Goal: Task Accomplishment & Management: Manage account settings

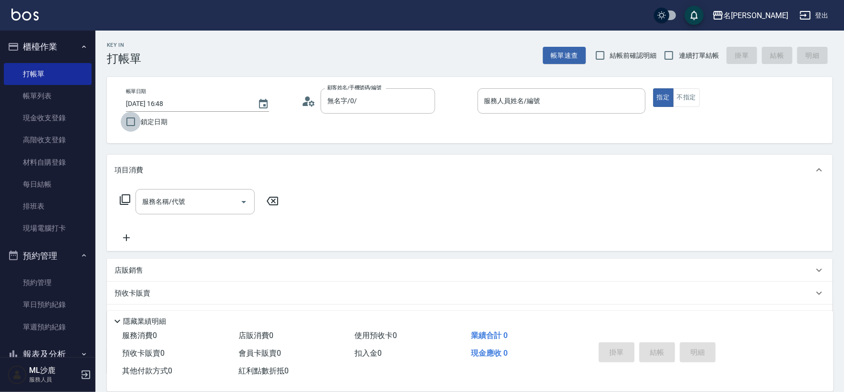
click at [138, 119] on input "鎖定日期" at bounding box center [131, 122] width 20 height 20
checkbox input "true"
click at [681, 55] on span "連續打單結帳" at bounding box center [699, 56] width 40 height 10
click at [679, 55] on input "連續打單結帳" at bounding box center [669, 55] width 20 height 20
click at [681, 55] on span "連續打單結帳" at bounding box center [699, 56] width 40 height 10
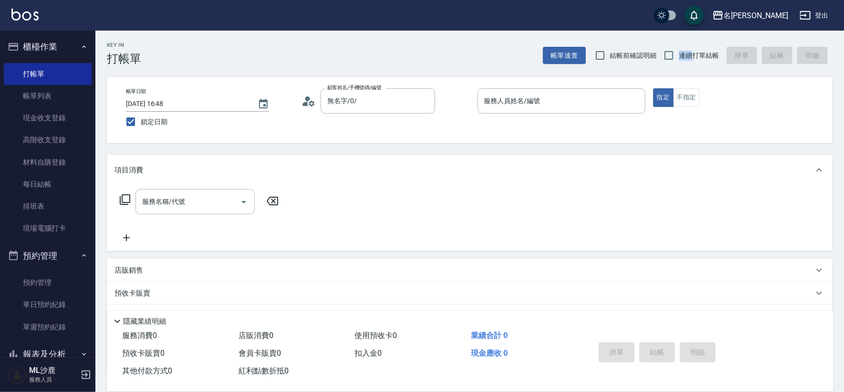
click at [679, 55] on input "連續打單結帳" at bounding box center [669, 55] width 20 height 20
click at [668, 55] on input "連續打單結帳" at bounding box center [669, 55] width 20 height 20
checkbox input "true"
click at [606, 100] on input "服務人員姓名/編號" at bounding box center [561, 101] width 159 height 17
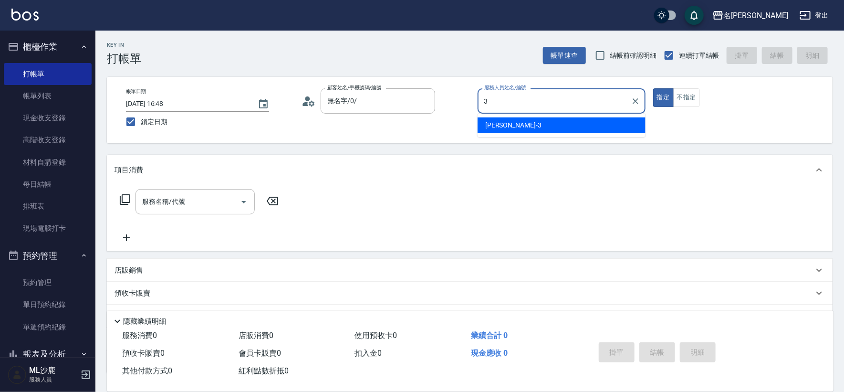
type input "[PERSON_NAME]-3"
type button "true"
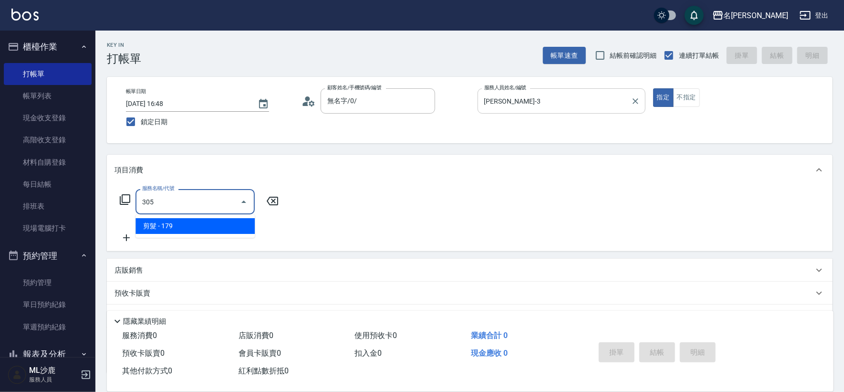
type input "剪髮(305)"
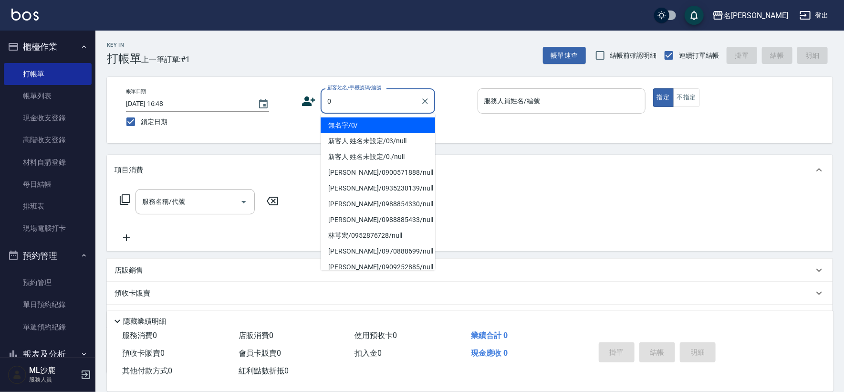
type input "無名字/0/"
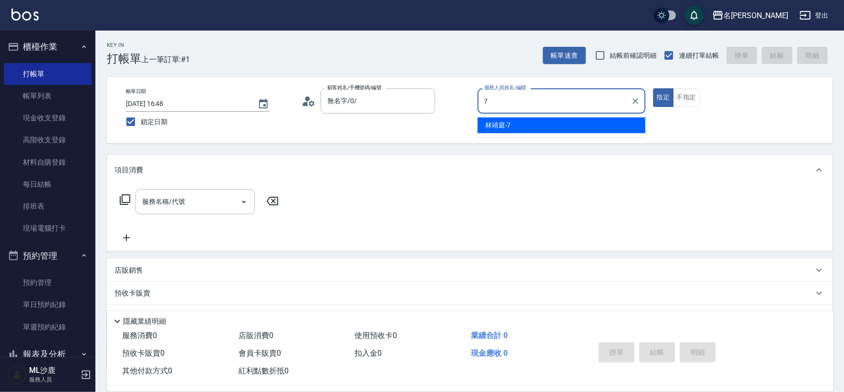
type input "[PERSON_NAME]-7"
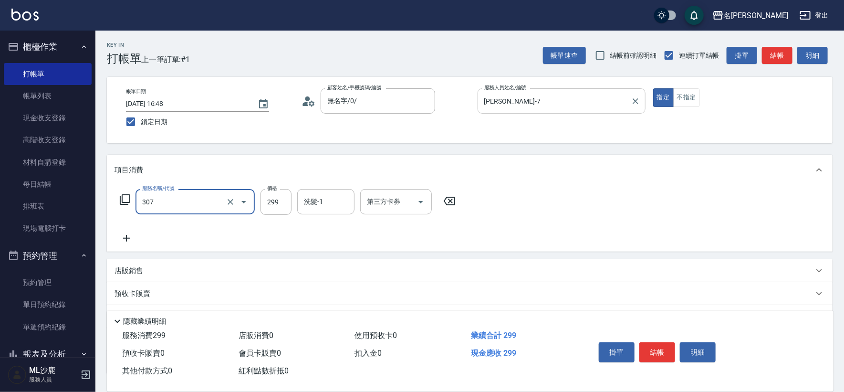
type input "剪髮(307)"
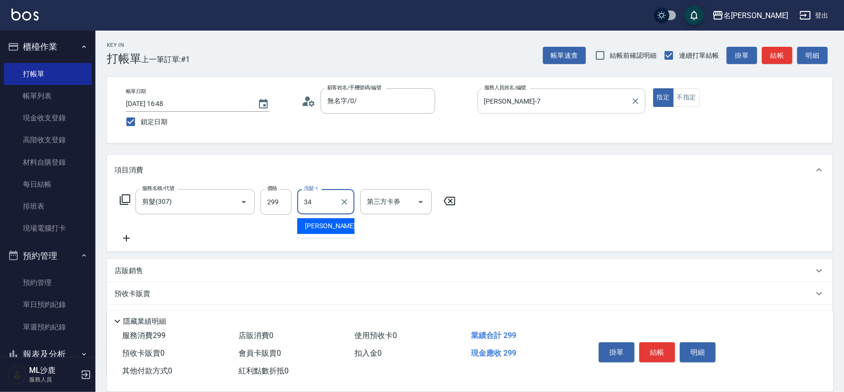
type input "[PERSON_NAME]-34"
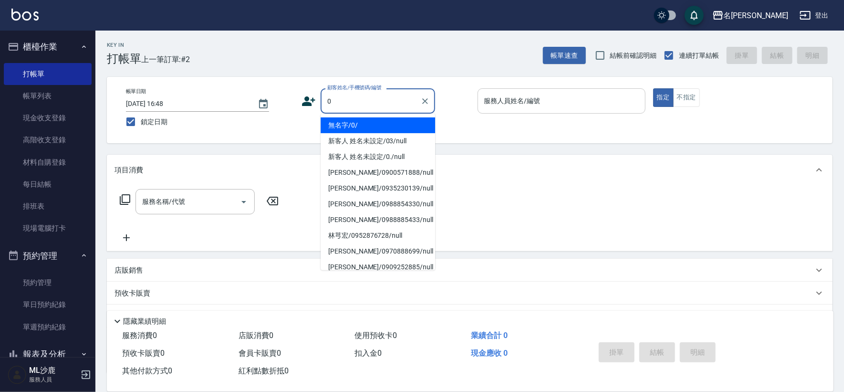
type input "無名字/0/"
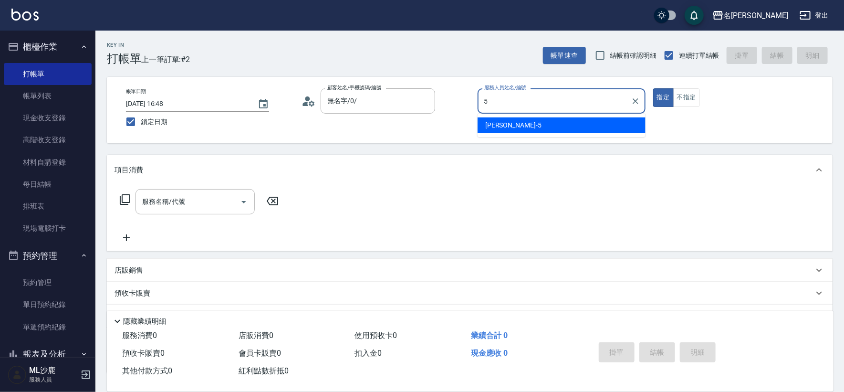
type input "[PERSON_NAME]-5"
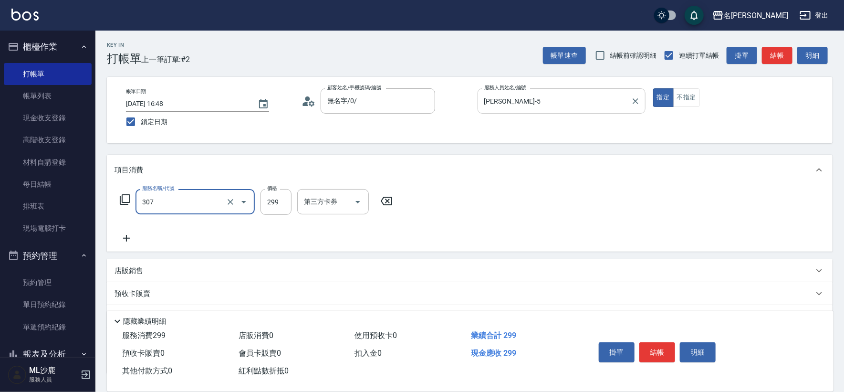
type input "剪髮(307)"
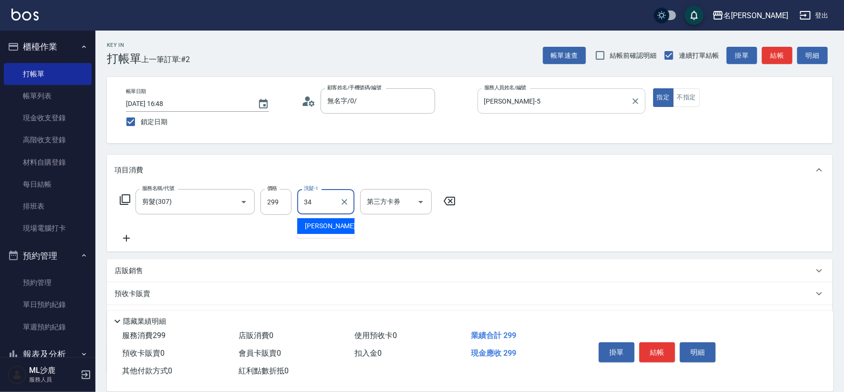
type input "[PERSON_NAME]-34"
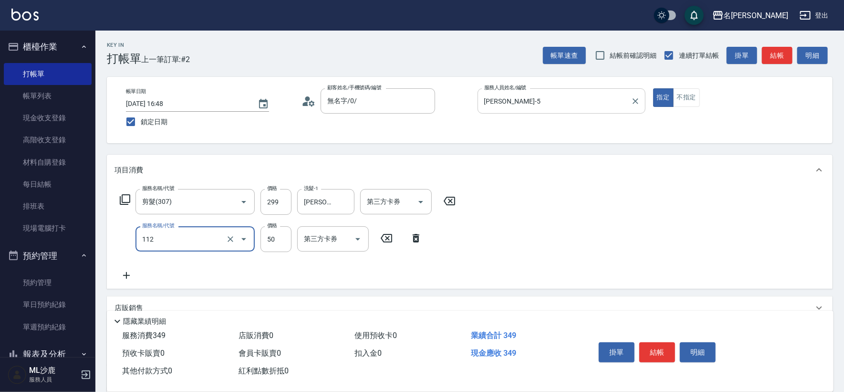
type input "精油50(112)"
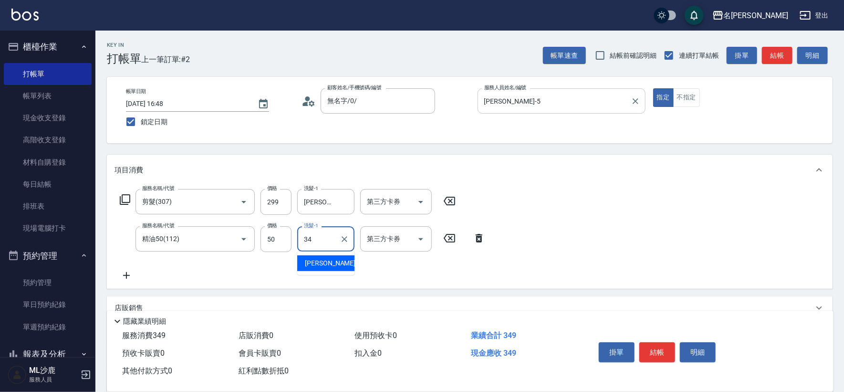
type input "[PERSON_NAME]-34"
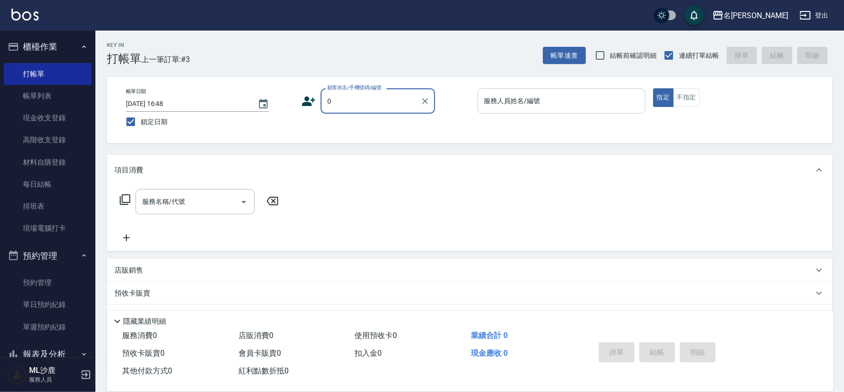
type input "無名字/0/"
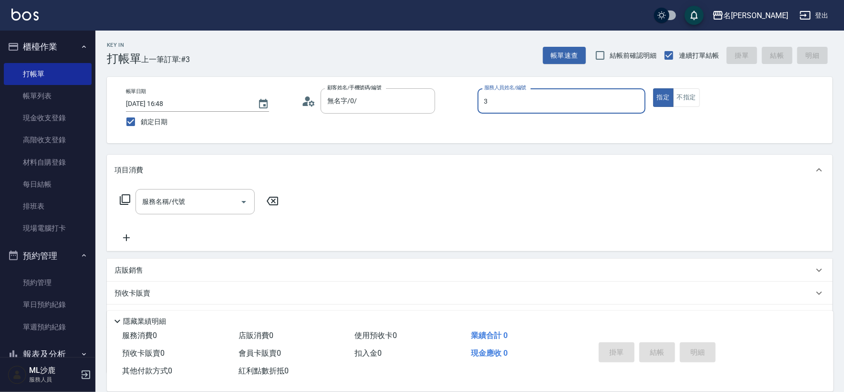
type input "[PERSON_NAME]-3"
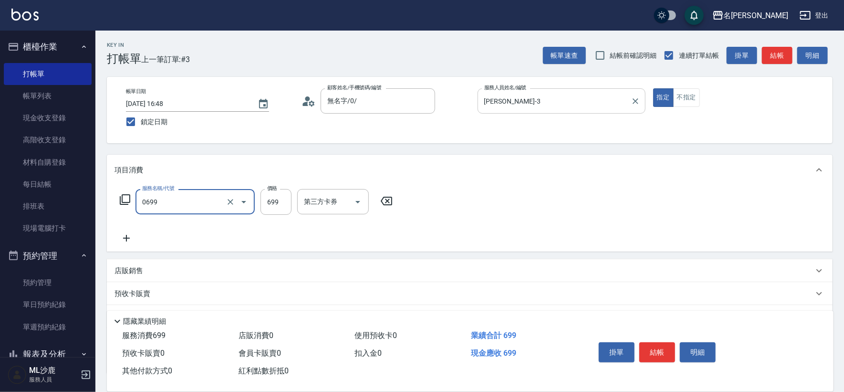
type input "精油SPA(0699)"
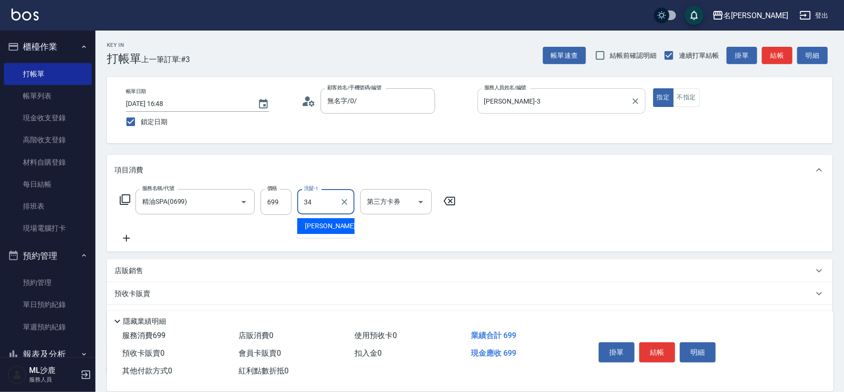
type input "[PERSON_NAME]-34"
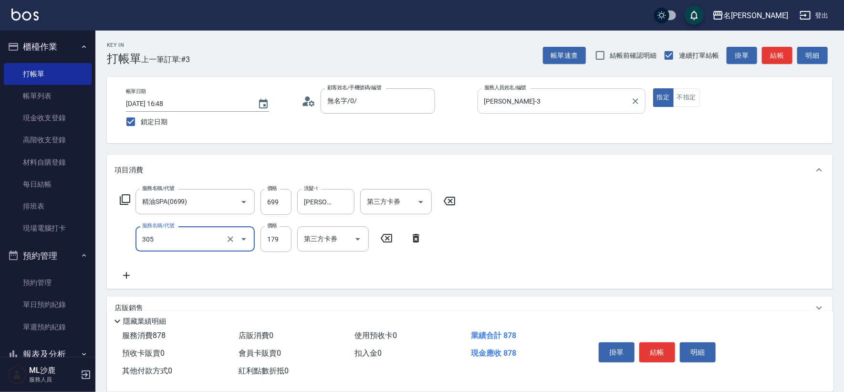
type input "剪髮(305)"
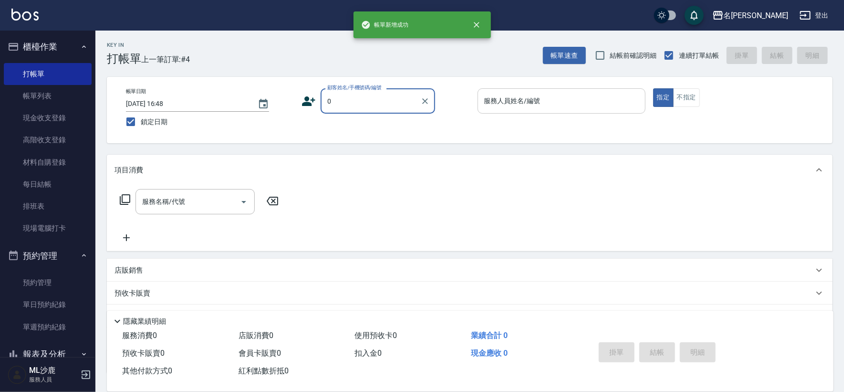
type input "無名字/0/"
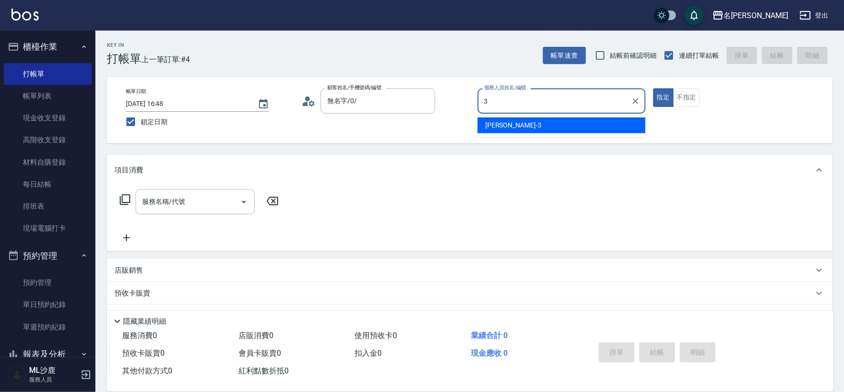
type input "[PERSON_NAME]-3"
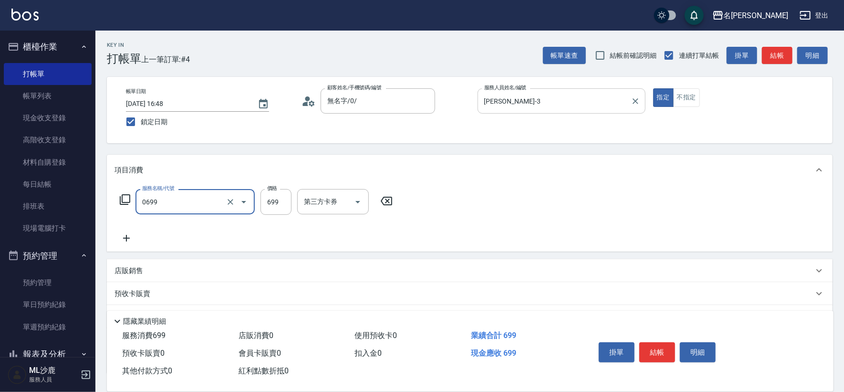
type input "精油SPA(0699)"
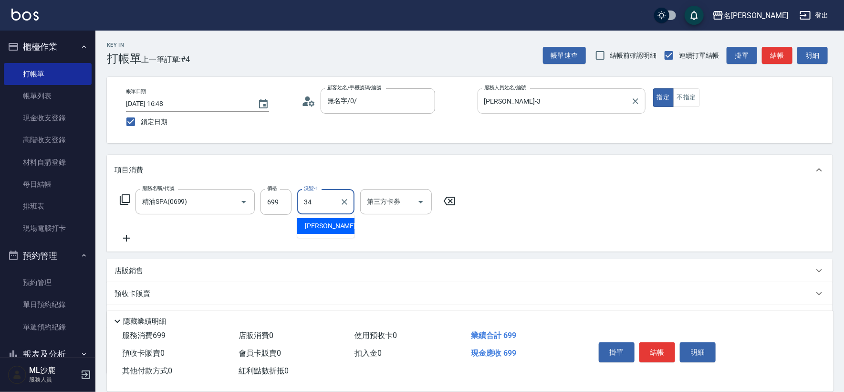
type input "[PERSON_NAME]-34"
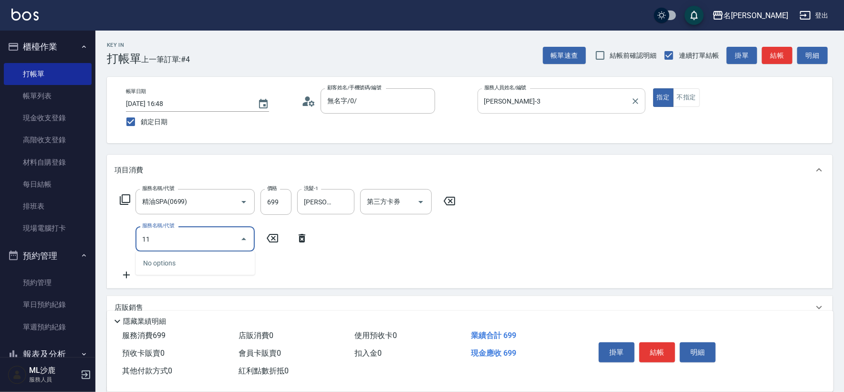
type input "1"
type input "剪髮(305)"
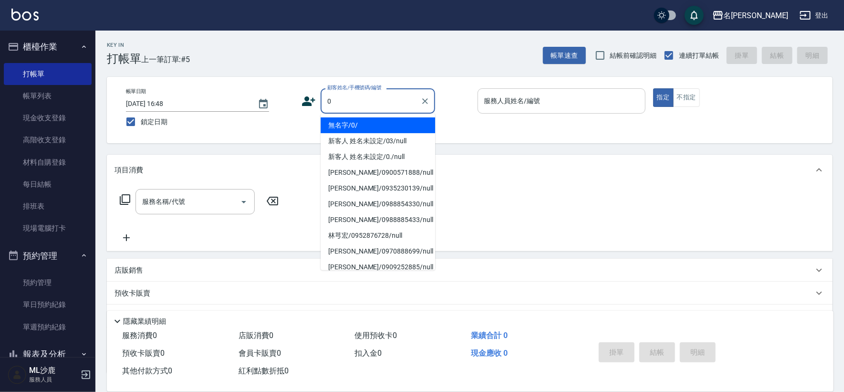
type input "無名字/0/"
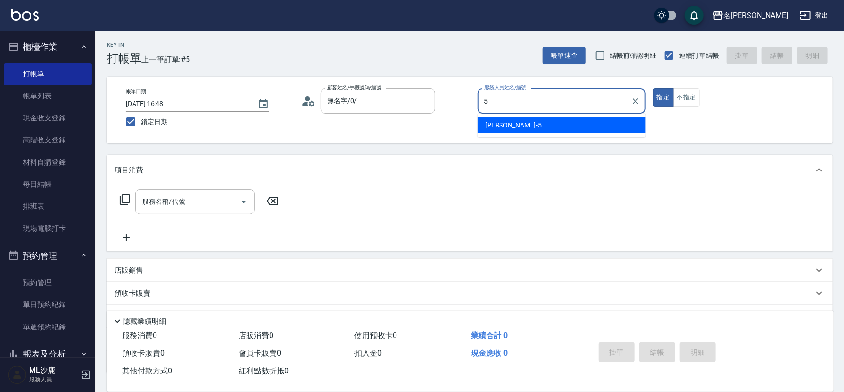
type input "[PERSON_NAME]-5"
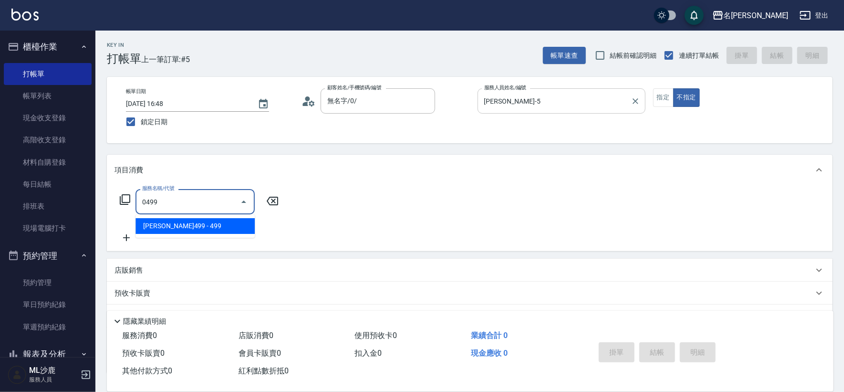
type input "[PERSON_NAME]499(0499)"
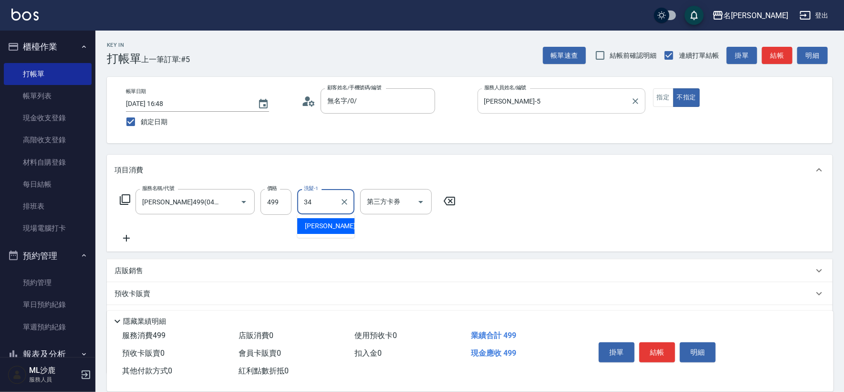
type input "[PERSON_NAME]-34"
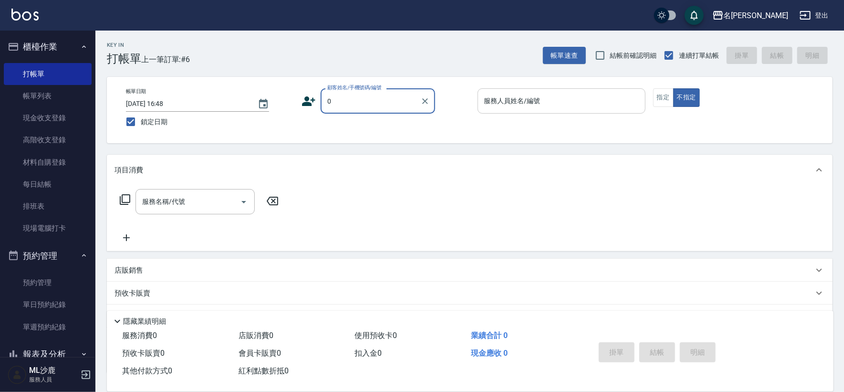
type input "無名字/0/"
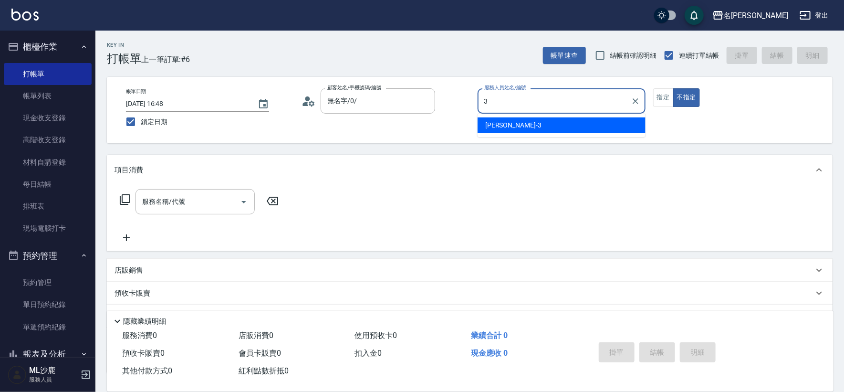
type input "[PERSON_NAME]-3"
type button "false"
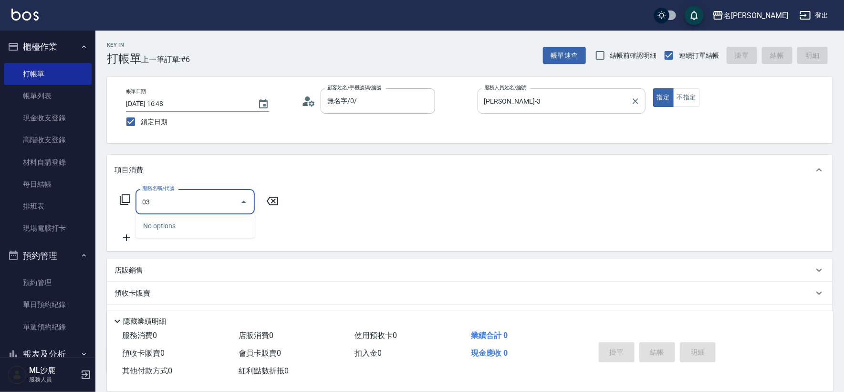
type input "0"
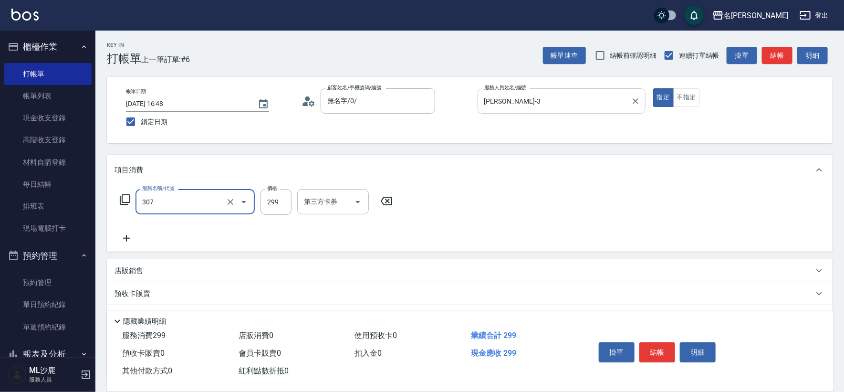
type input "剪髮(307)"
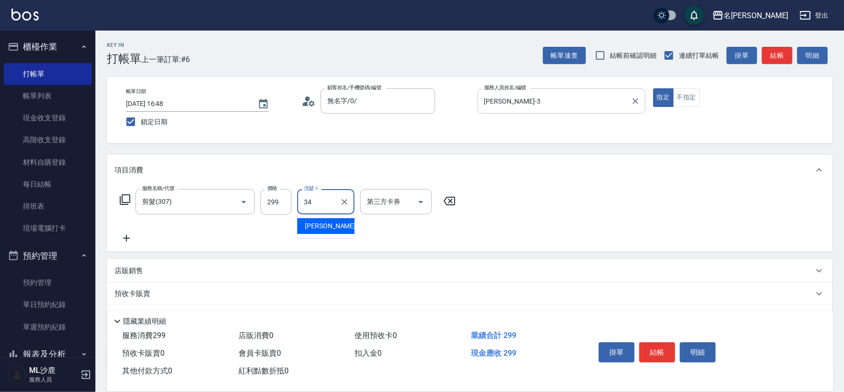
type input "[PERSON_NAME]-34"
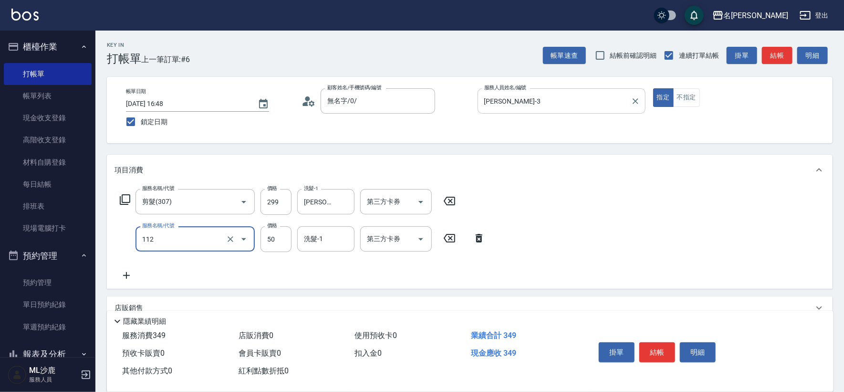
type input "精油50(112)"
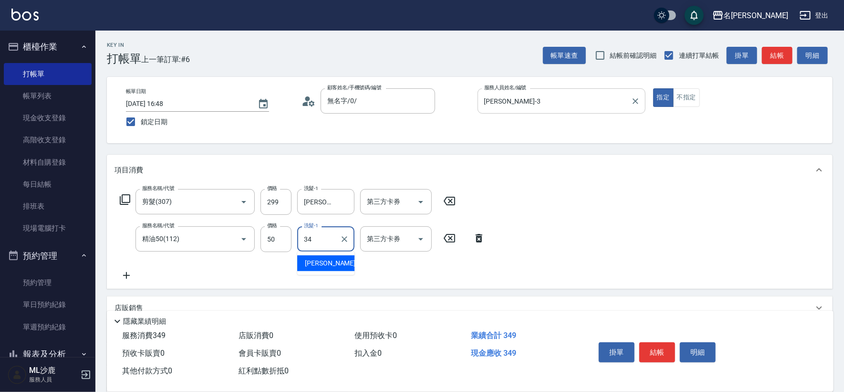
type input "[PERSON_NAME]-34"
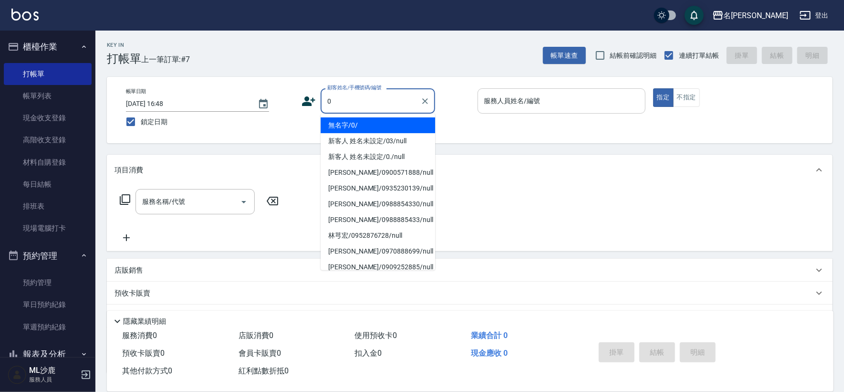
type input "無名字/0/"
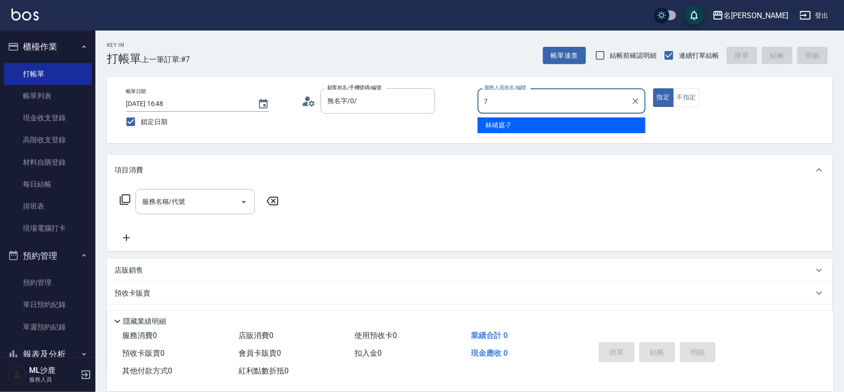
type input "[PERSON_NAME]-7"
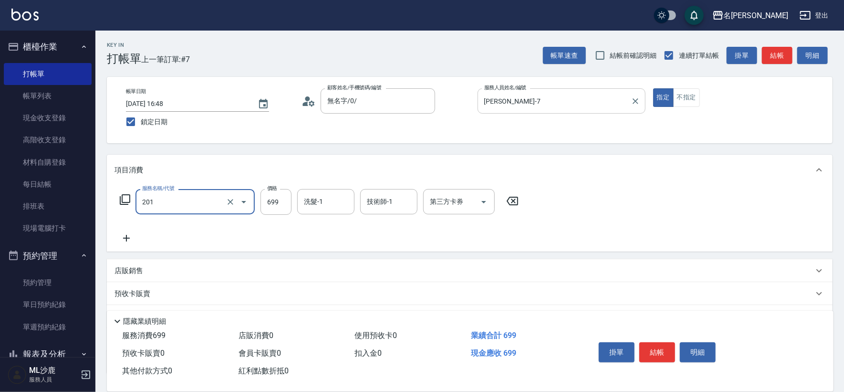
type input "基礎燙(201)"
type input "1199"
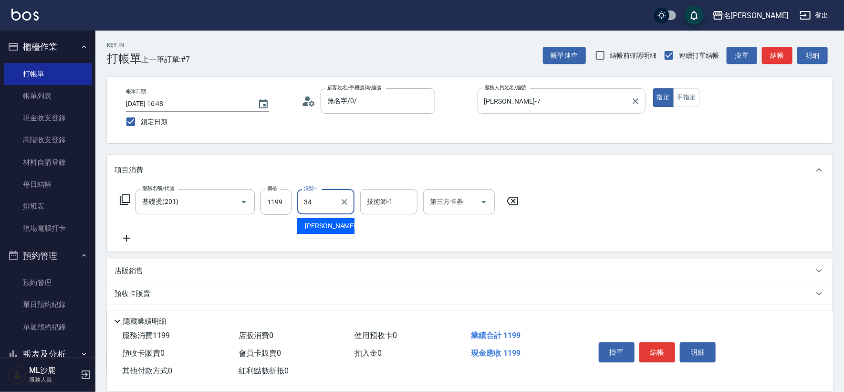
type input "[PERSON_NAME]-34"
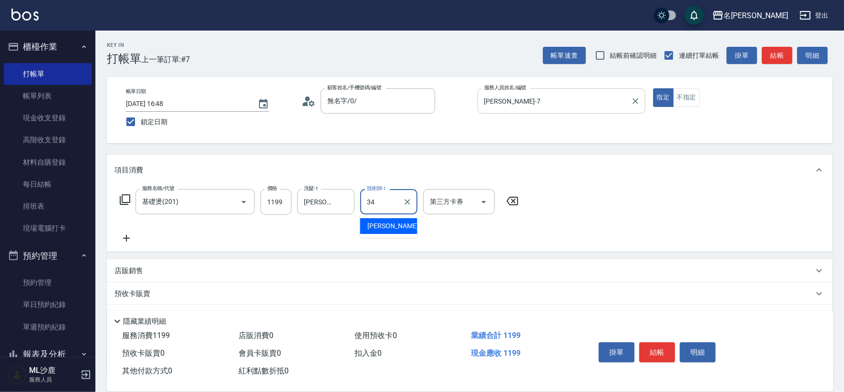
type input "[PERSON_NAME]-34"
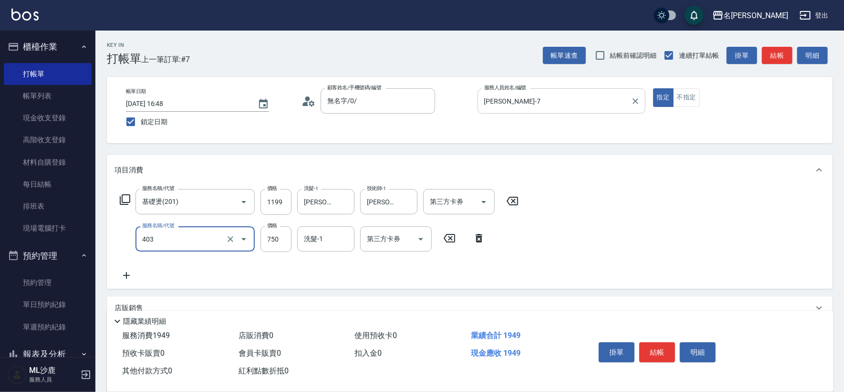
type input "750護(403)"
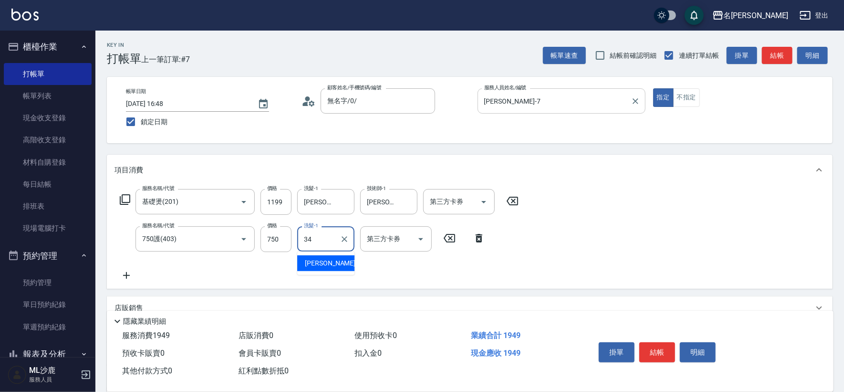
type input "[PERSON_NAME]-34"
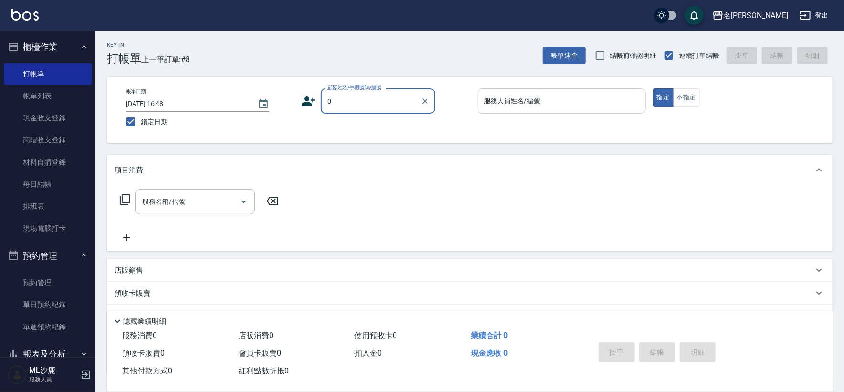
type input "無名字/0/"
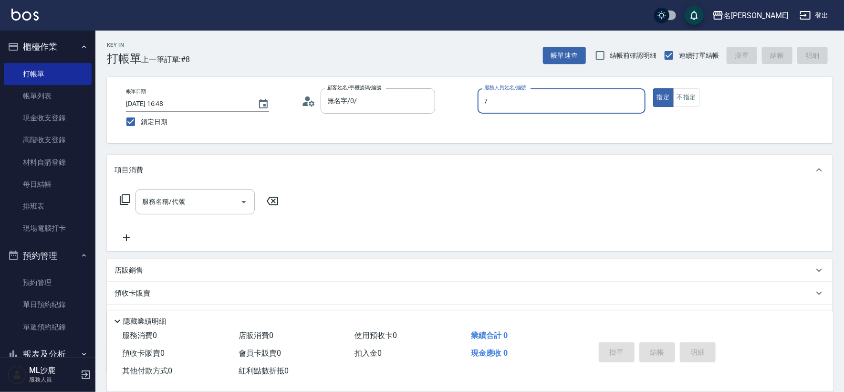
type input "[PERSON_NAME]-7"
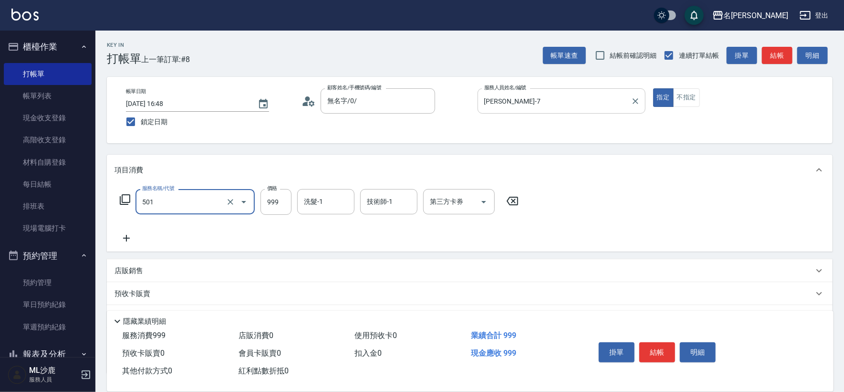
type input "染髮(501)"
type input "2499"
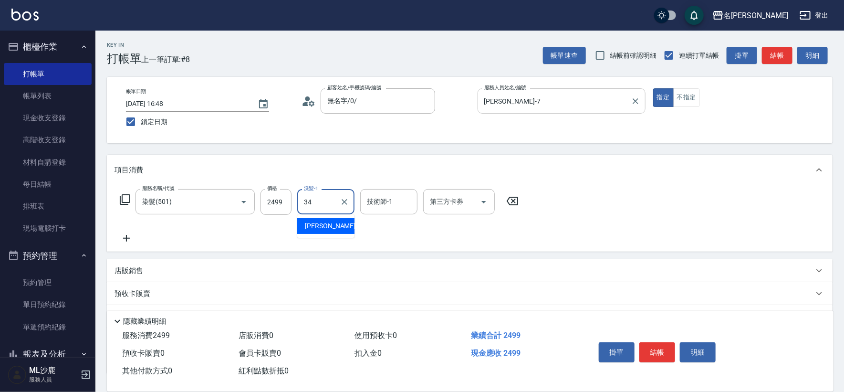
type input "[PERSON_NAME]-34"
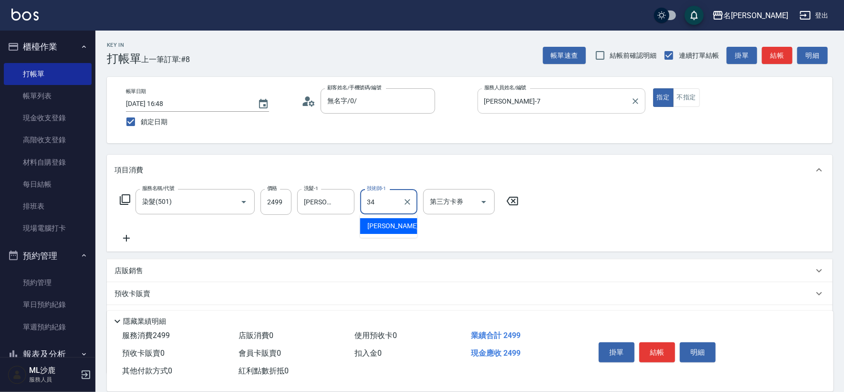
type input "[PERSON_NAME]-34"
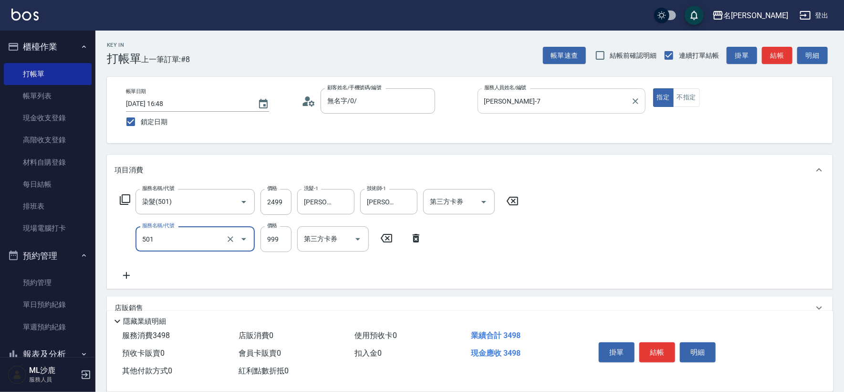
type input "染髮(501)"
type input "1000"
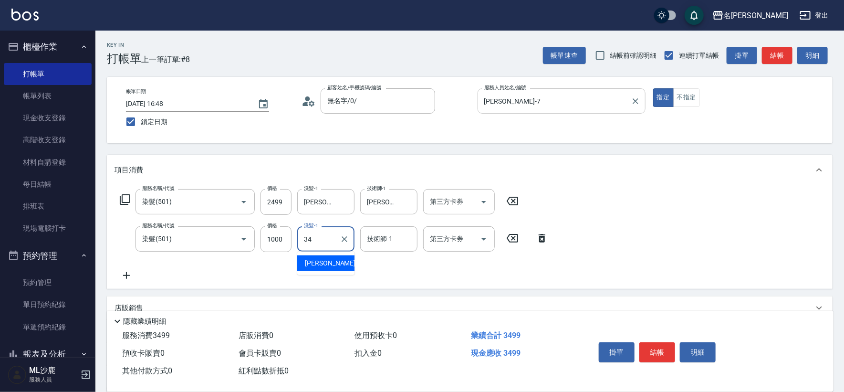
type input "[PERSON_NAME]-34"
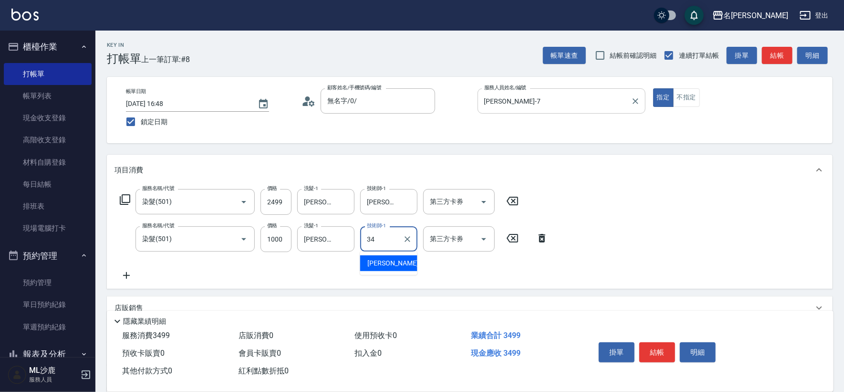
type input "[PERSON_NAME]-34"
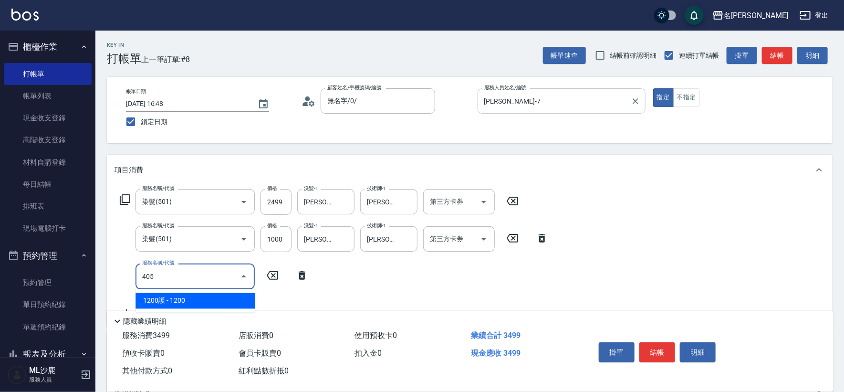
type input "1200護(405)"
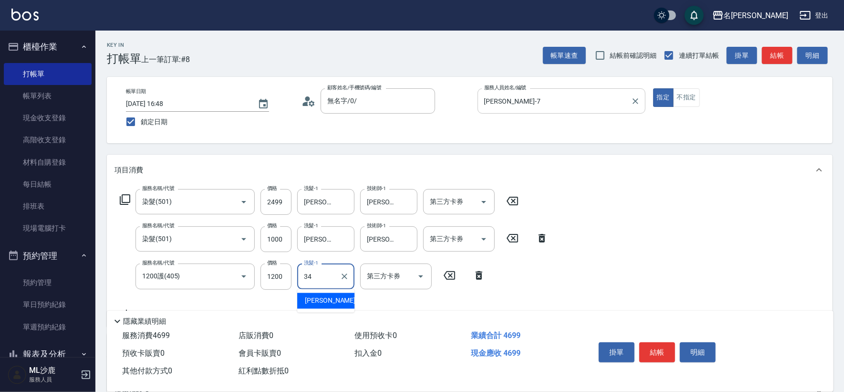
type input "[PERSON_NAME]-34"
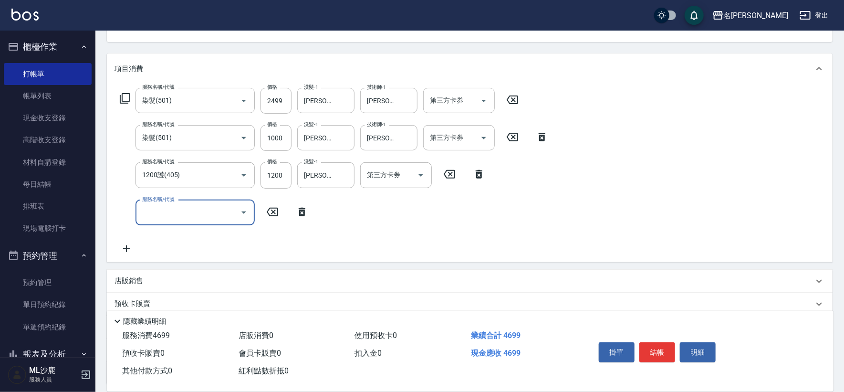
scroll to position [106, 0]
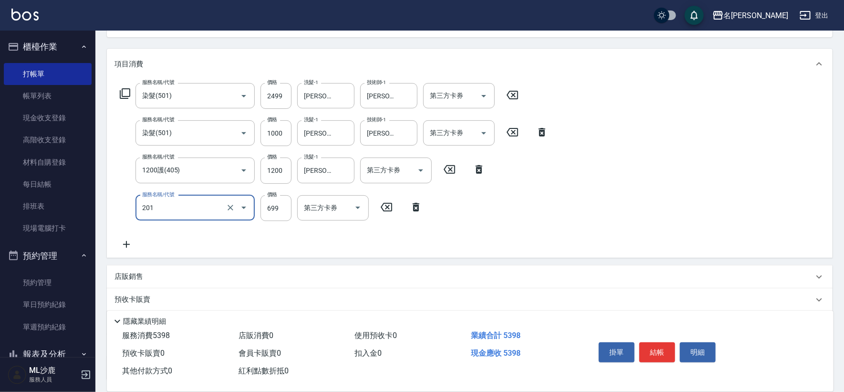
type input "基礎燙(201)"
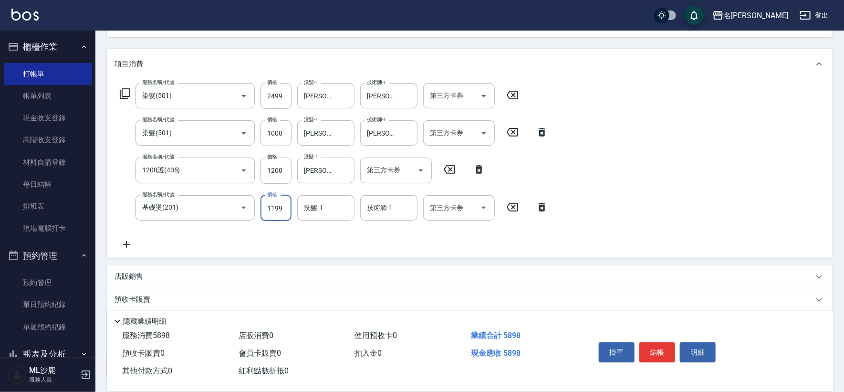
type input "1199"
type input "[PERSON_NAME]-34"
click at [279, 94] on input "2499" at bounding box center [276, 96] width 31 height 26
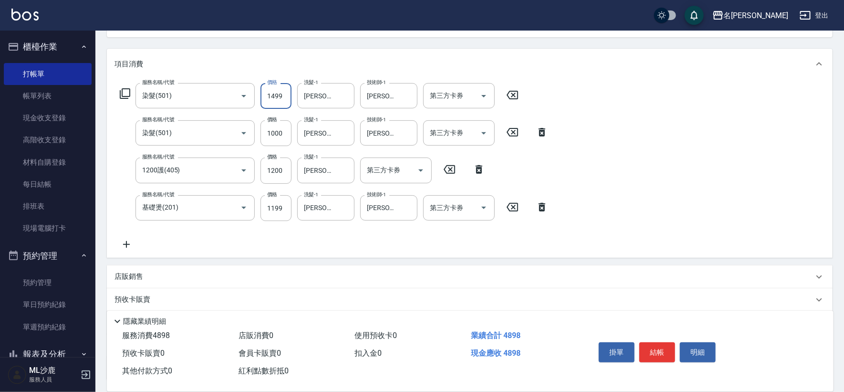
type input "1499"
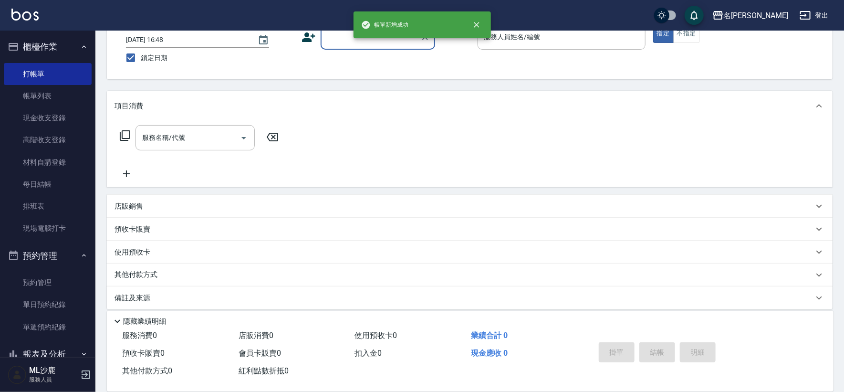
scroll to position [0, 0]
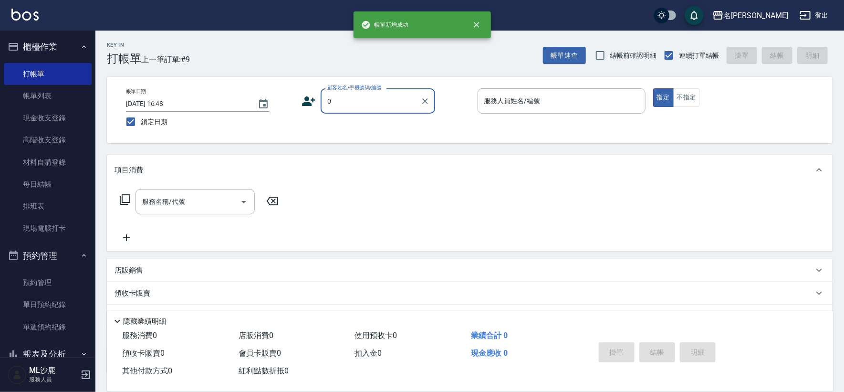
type input "無名字/0/"
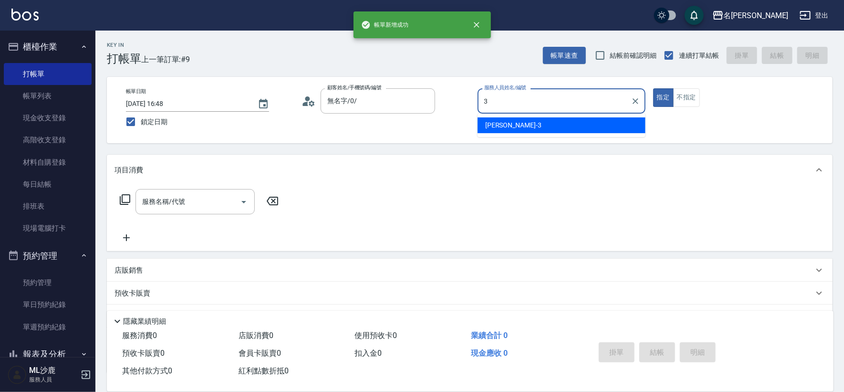
type input "[PERSON_NAME]-3"
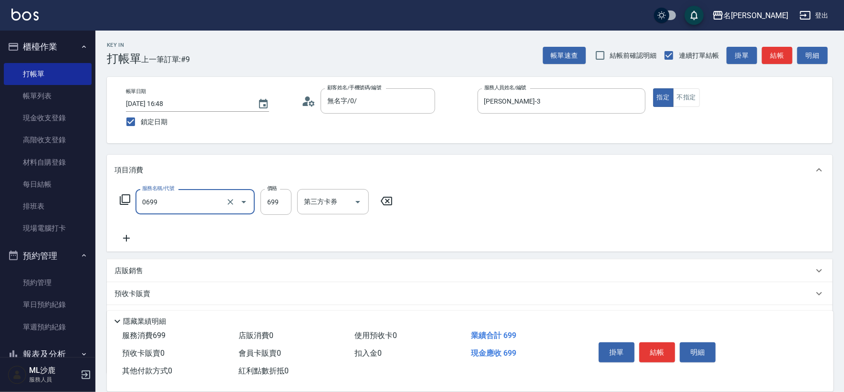
type input "精油SPA(0699)"
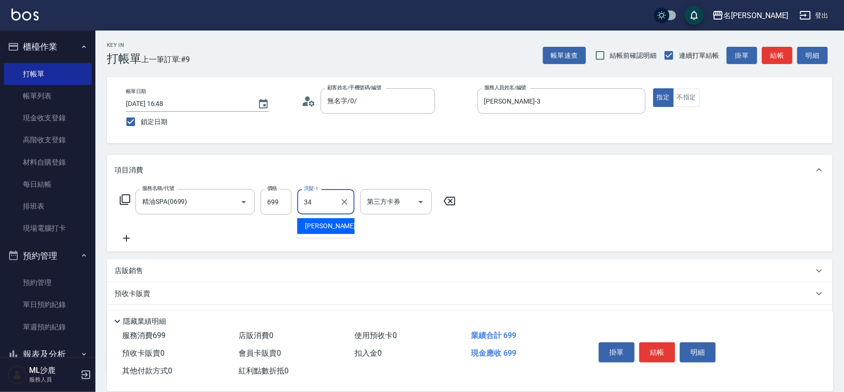
type input "[PERSON_NAME]-34"
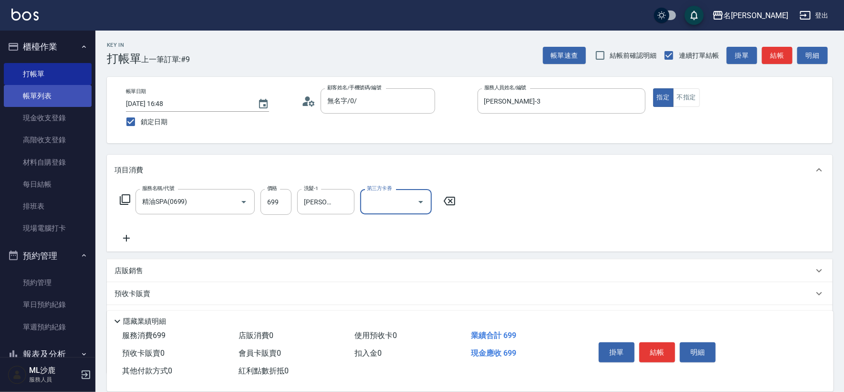
drag, startPoint x: 40, startPoint y: 105, endPoint x: 54, endPoint y: 101, distance: 14.7
click at [40, 105] on link "帳單列表" at bounding box center [48, 96] width 88 height 22
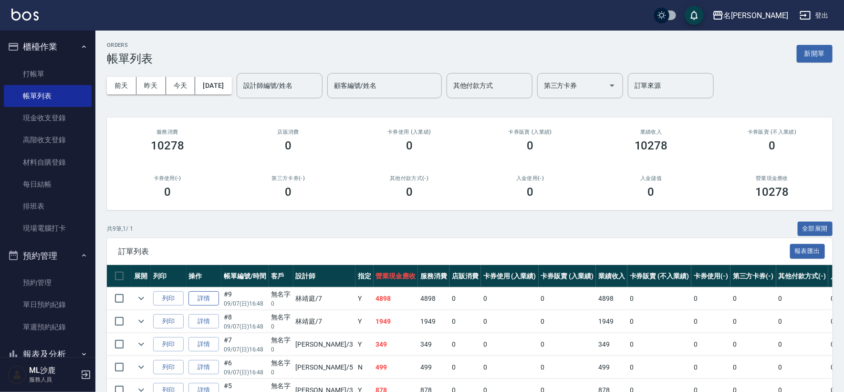
click at [211, 296] on link "詳情" at bounding box center [204, 298] width 31 height 15
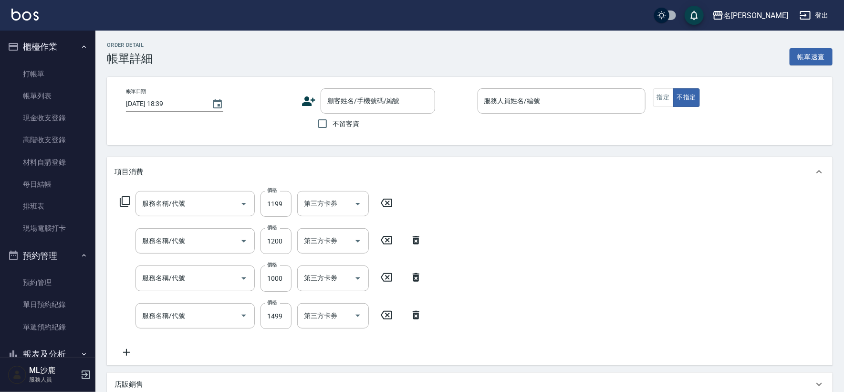
type input "[DATE] 16:48"
type input "[PERSON_NAME]-7"
type input "基礎燙(201)"
type input "1200護(405)"
type input "染髮(501)"
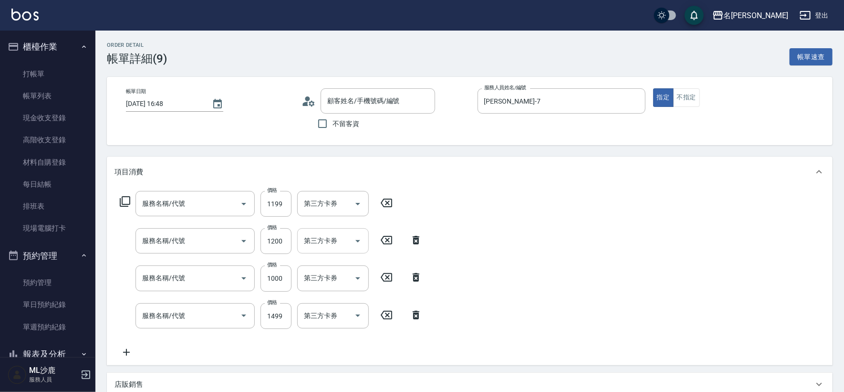
type input "染髮(501)"
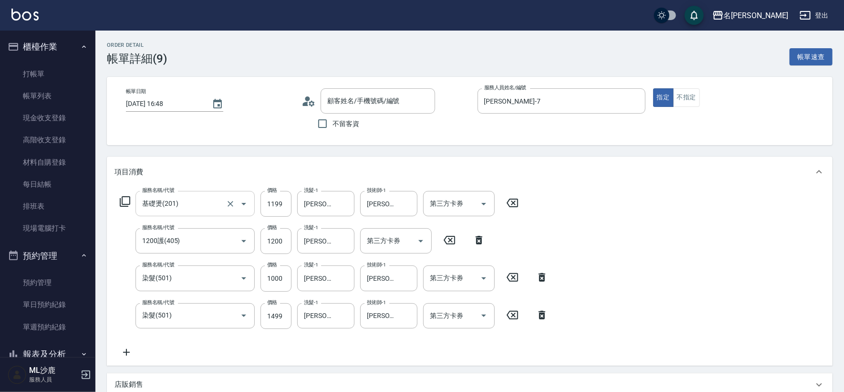
type input "無名字/0/"
click at [278, 311] on input "1499" at bounding box center [276, 316] width 31 height 26
type input "1800"
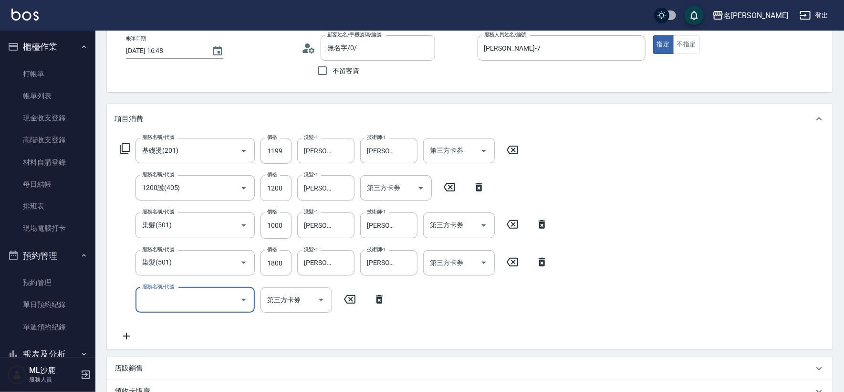
scroll to position [106, 0]
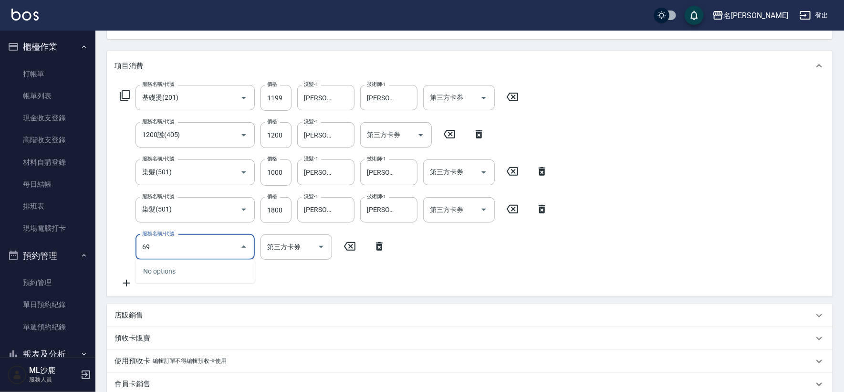
type input "6"
type input "精油SPA(0699)"
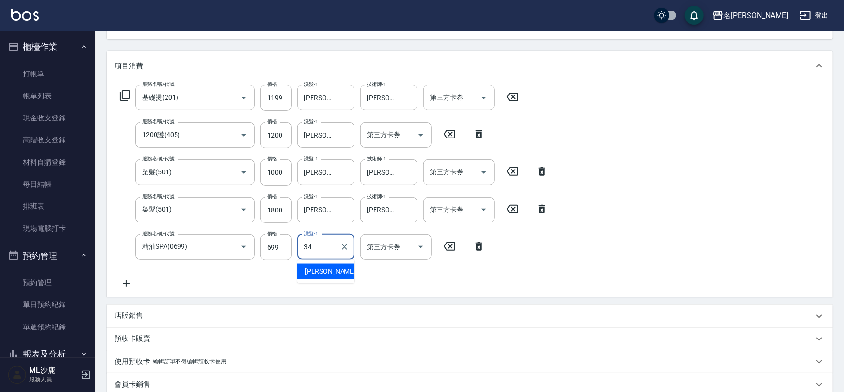
type input "[PERSON_NAME]-34"
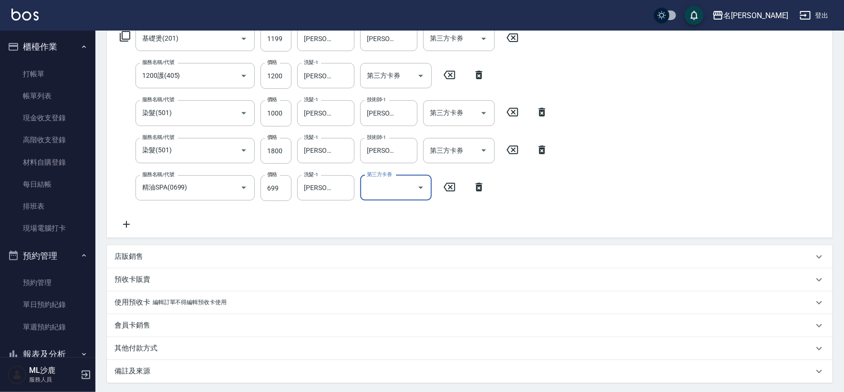
scroll to position [212, 0]
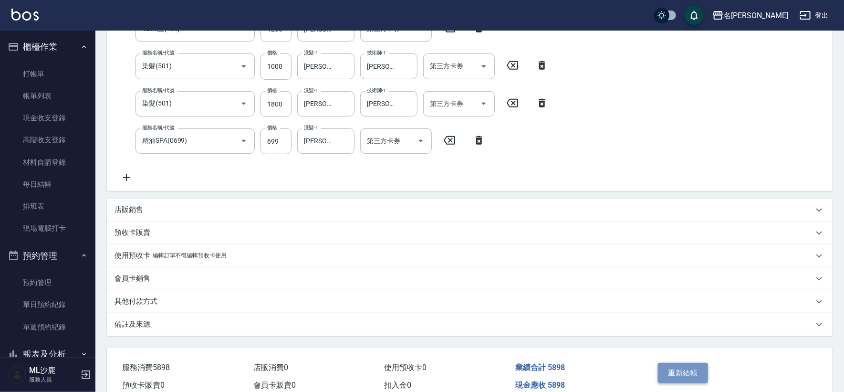
click at [669, 374] on button "重新結帳" at bounding box center [683, 373] width 51 height 20
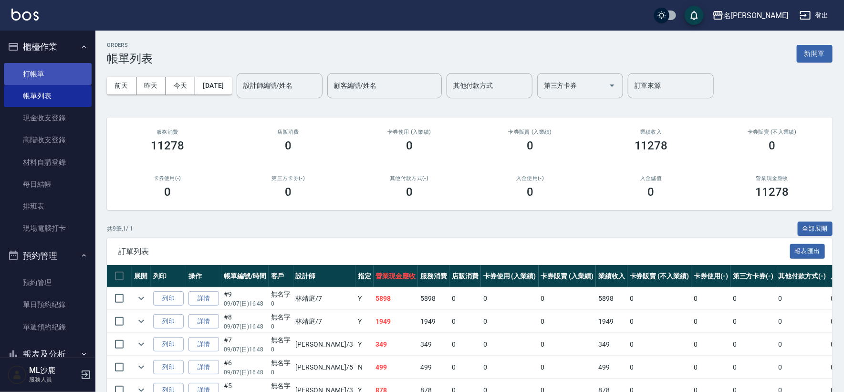
click at [31, 68] on link "打帳單" at bounding box center [48, 74] width 88 height 22
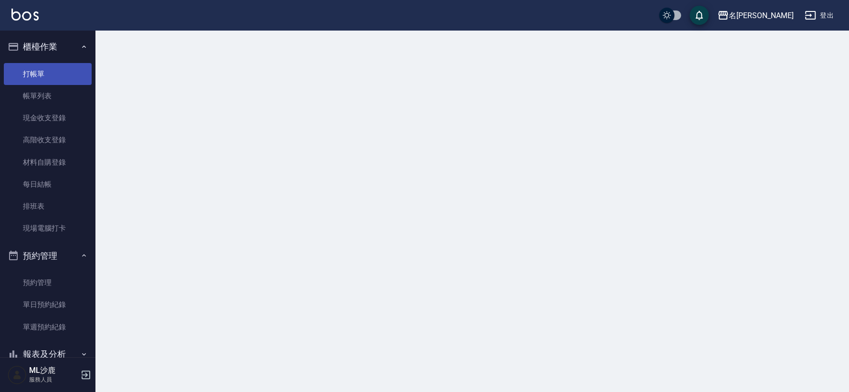
click at [31, 68] on link "打帳單" at bounding box center [48, 74] width 88 height 22
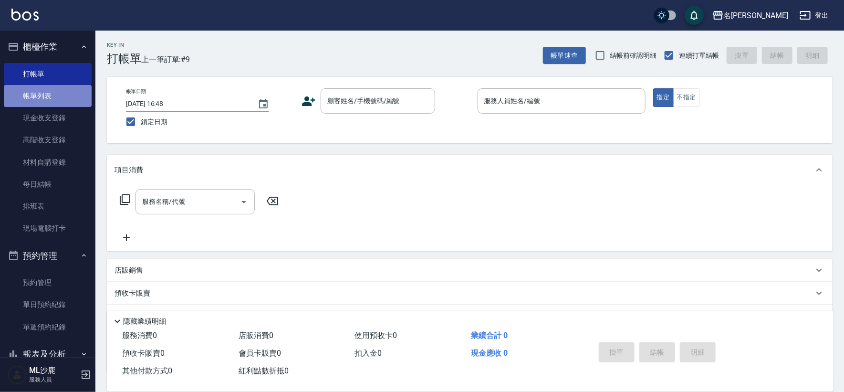
click at [62, 94] on link "帳單列表" at bounding box center [48, 96] width 88 height 22
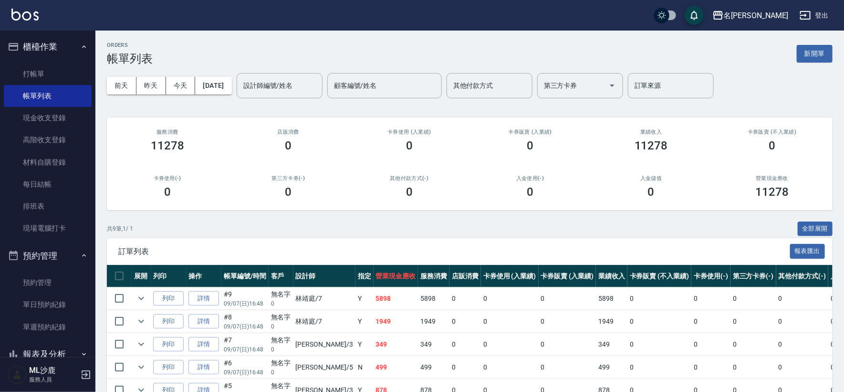
drag, startPoint x: 53, startPoint y: 72, endPoint x: 231, endPoint y: 82, distance: 177.8
click at [53, 73] on link "打帳單" at bounding box center [48, 74] width 88 height 22
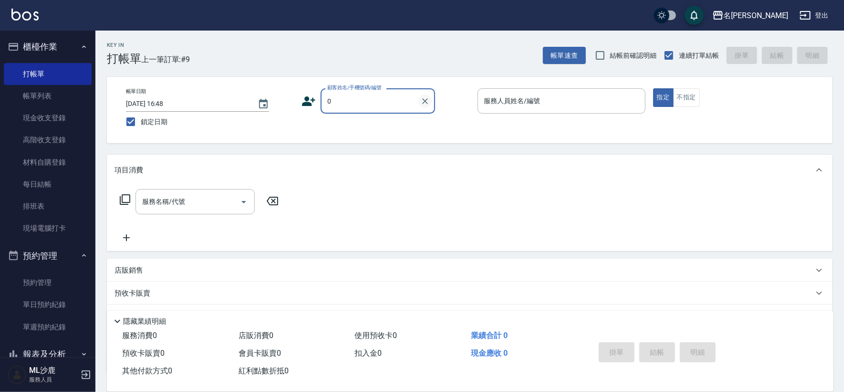
type input "無名字/0/"
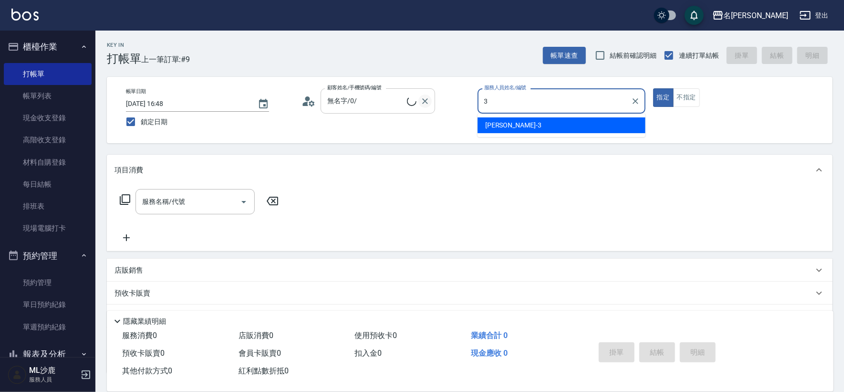
type input "[PERSON_NAME]-3"
type button "true"
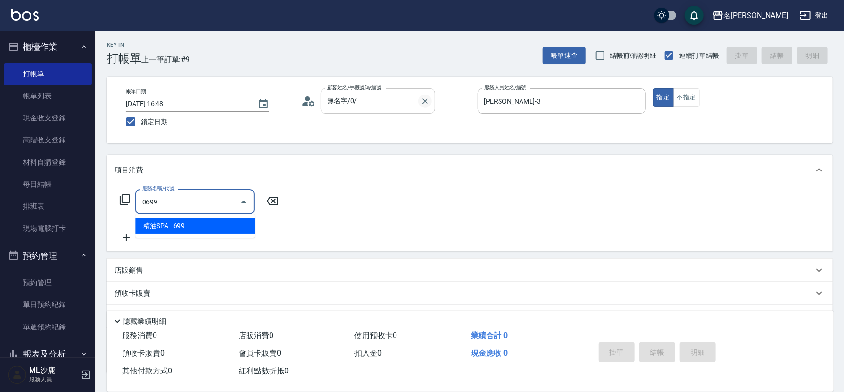
type input "精油SPA(0699)"
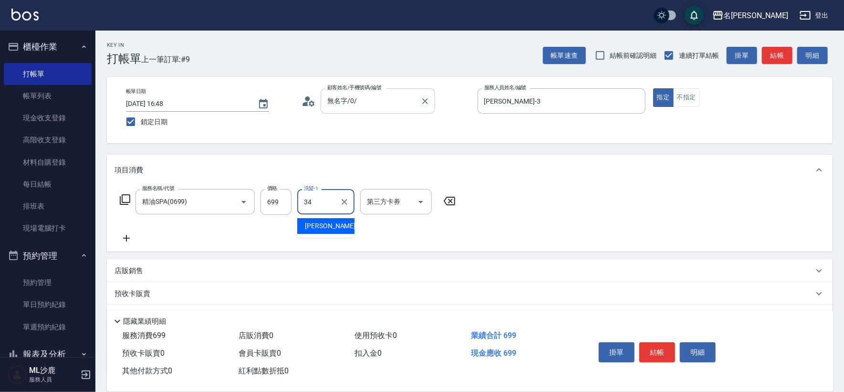
type input "[PERSON_NAME]-34"
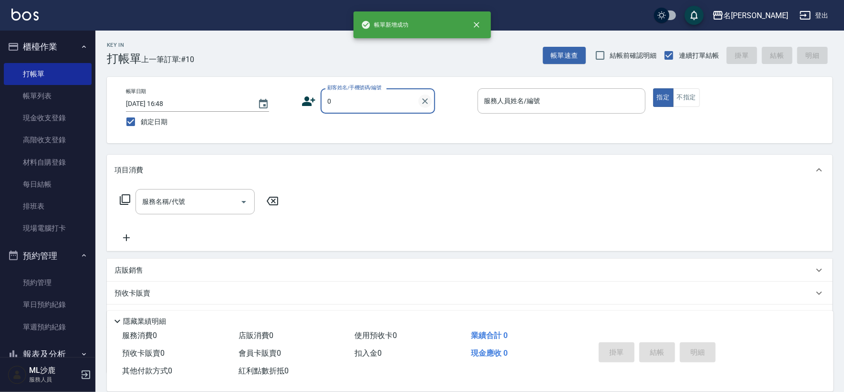
type input "無名字/0/"
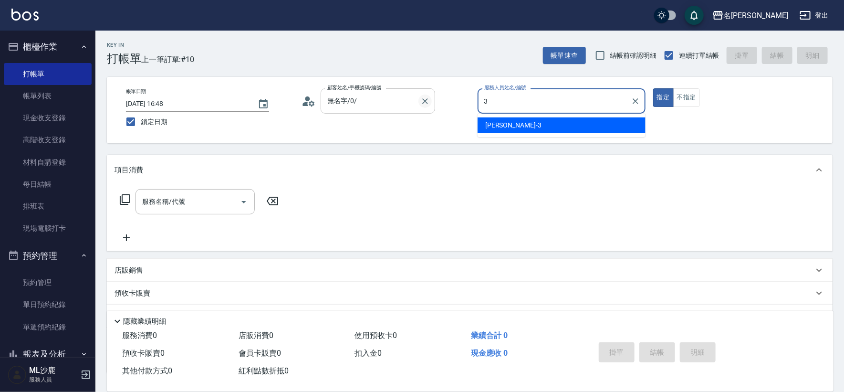
type input "[PERSON_NAME]-3"
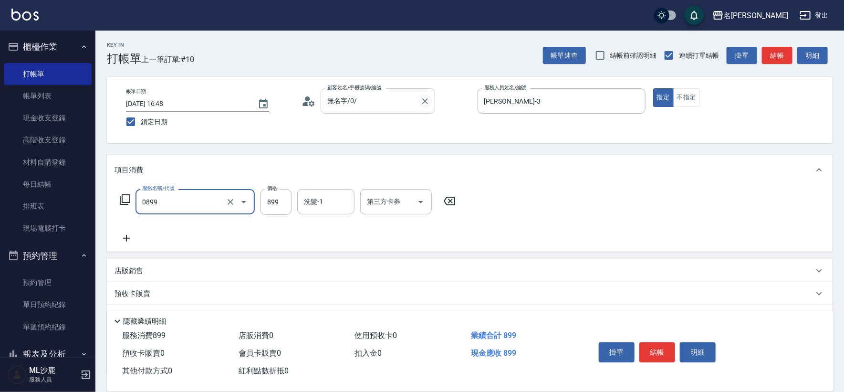
type input "排毒SPA(0899)"
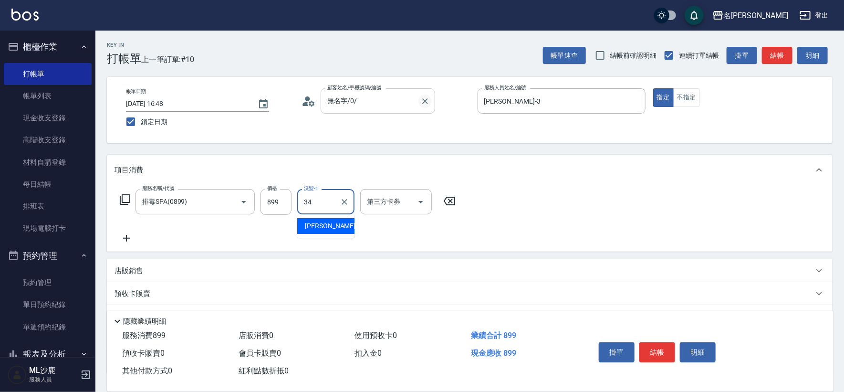
type input "[PERSON_NAME]-34"
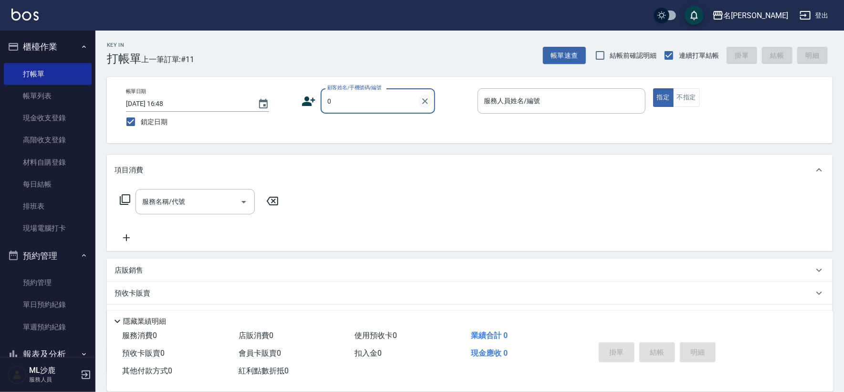
type input "無名字/0/"
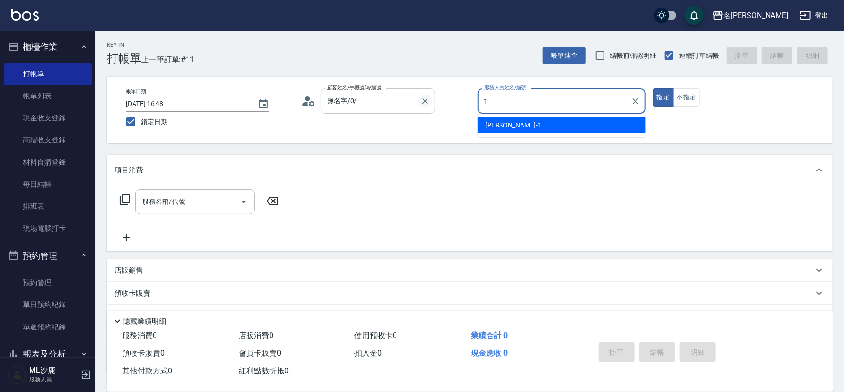
type input "[PERSON_NAME]1"
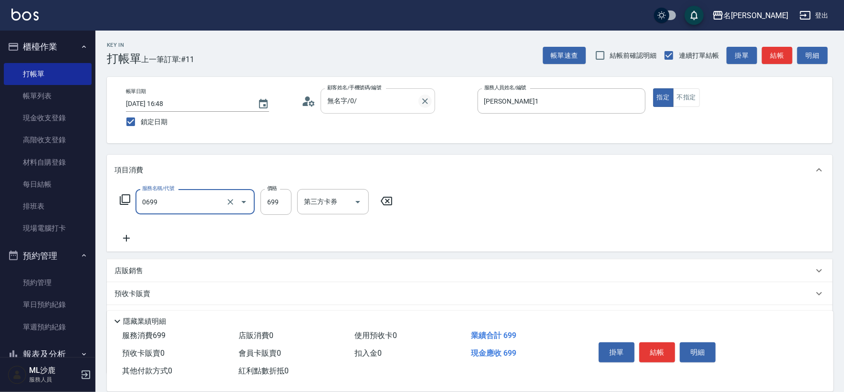
type input "精油SPA(0699)"
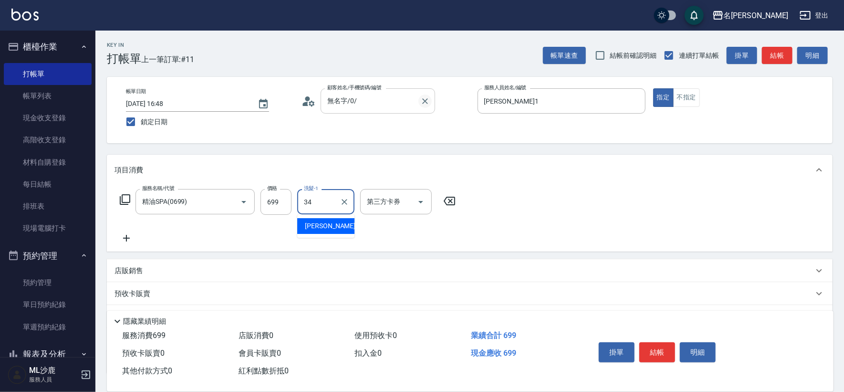
type input "[PERSON_NAME]-34"
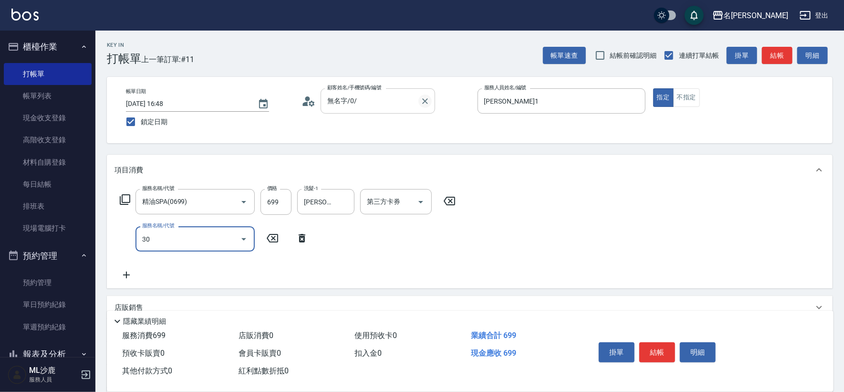
type input "303"
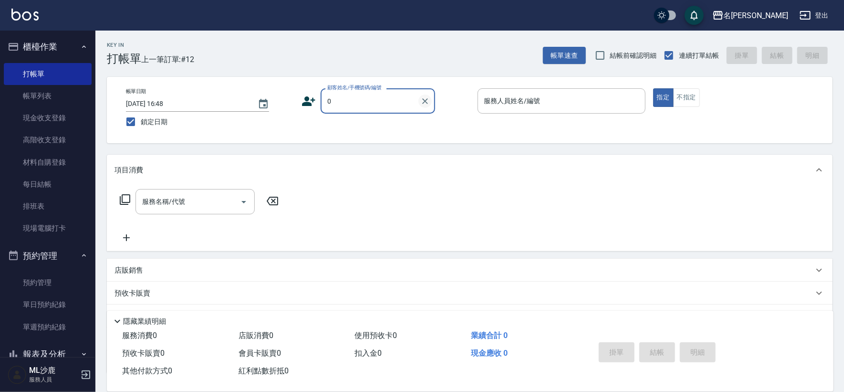
type input "無名字/0/"
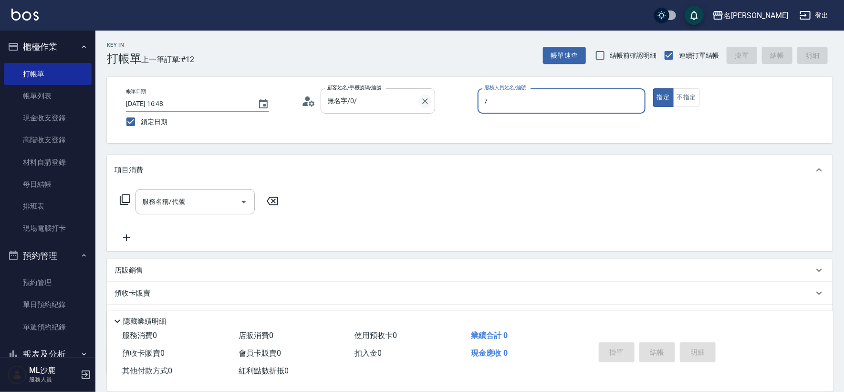
type input "[PERSON_NAME]-7"
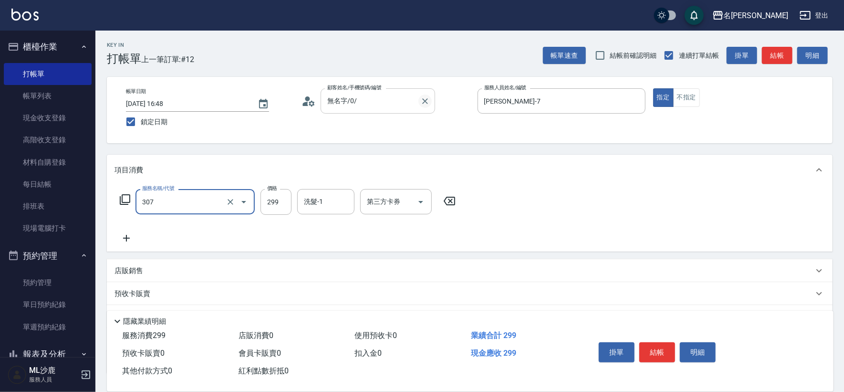
type input "剪髮(307)"
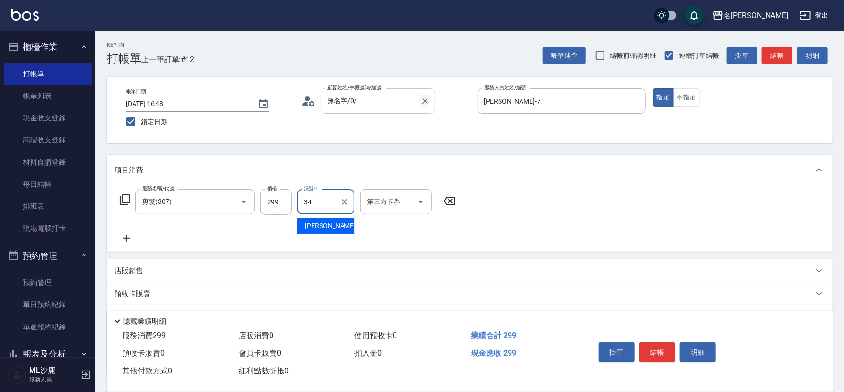
type input "[PERSON_NAME]-34"
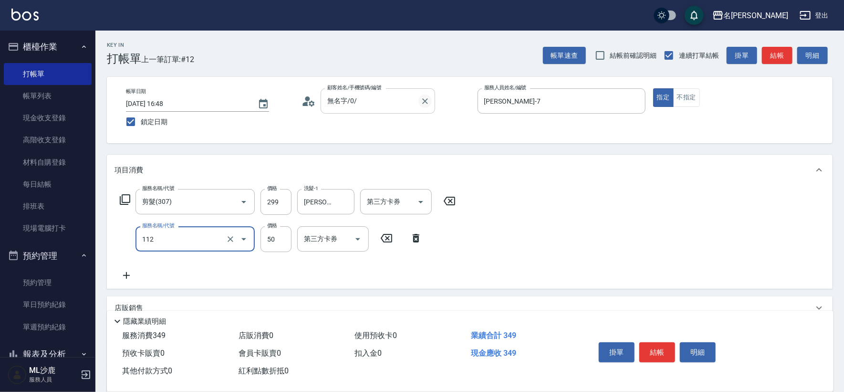
type input "精油50(112)"
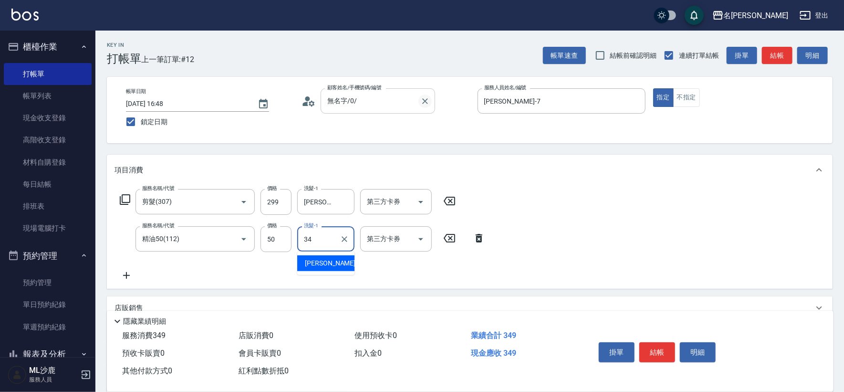
type input "[PERSON_NAME]-34"
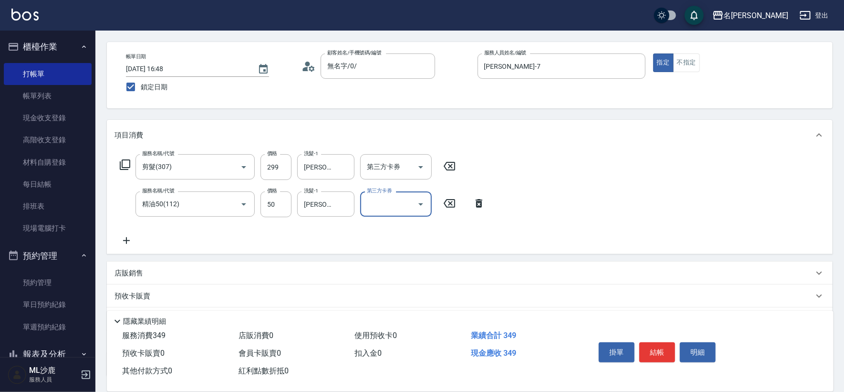
scroll to position [106, 0]
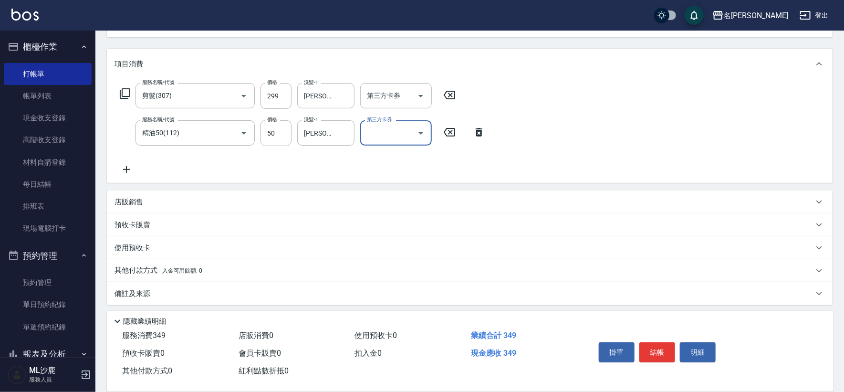
click at [131, 208] on div "店販銷售" at bounding box center [470, 201] width 726 height 23
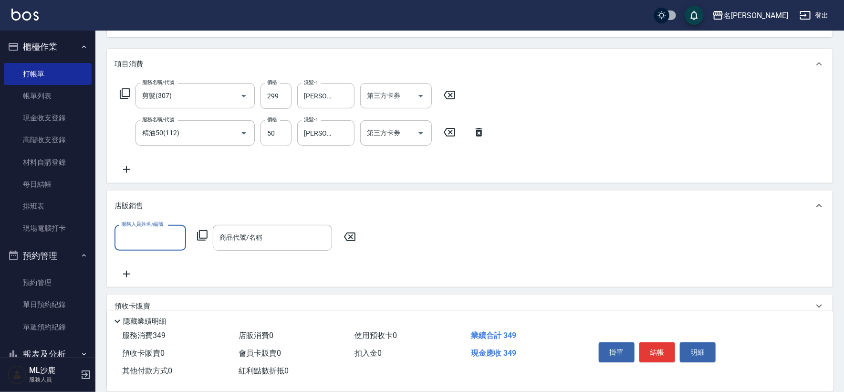
scroll to position [0, 0]
type input "[PERSON_NAME]-7"
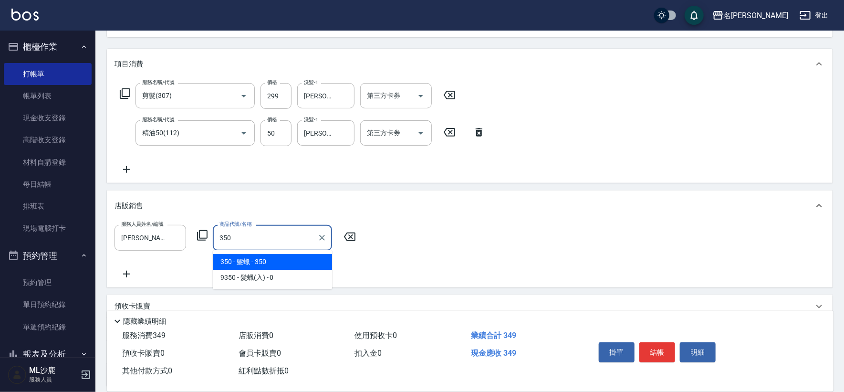
type input "髮蠟"
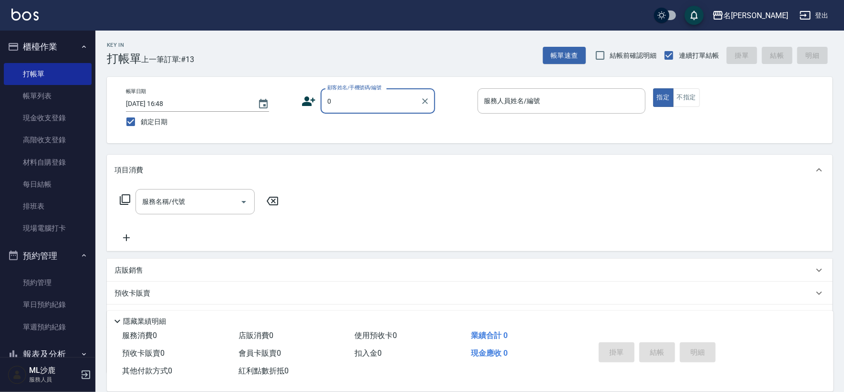
type input "無名字/0/"
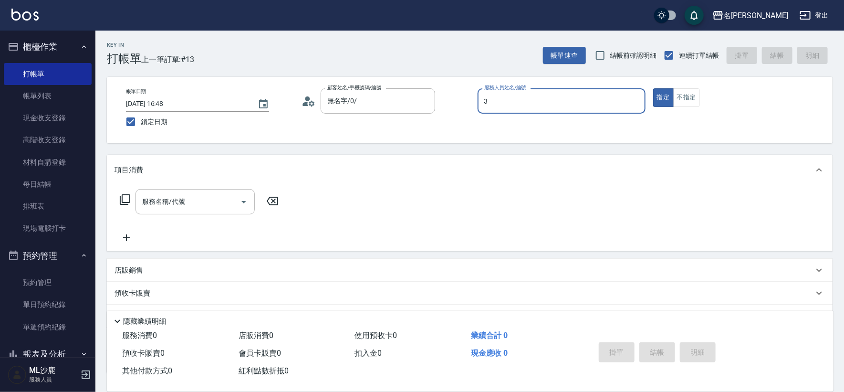
type input "[PERSON_NAME]-3"
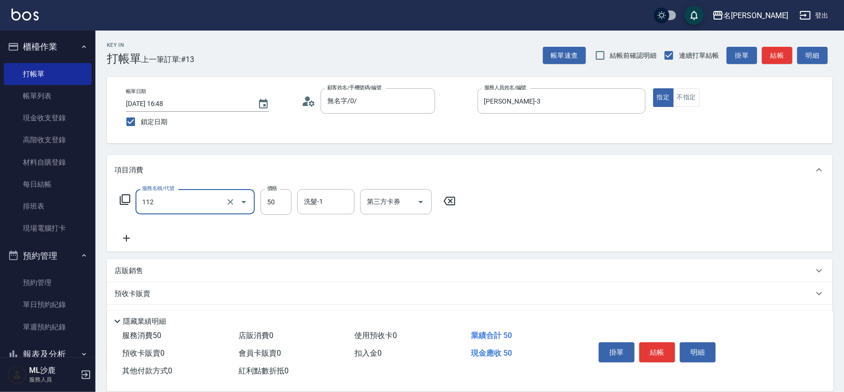
type input "精油50(112)"
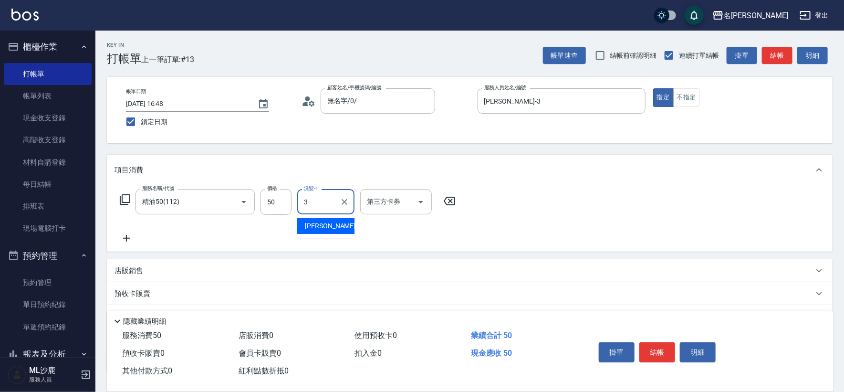
type input "[PERSON_NAME]-3"
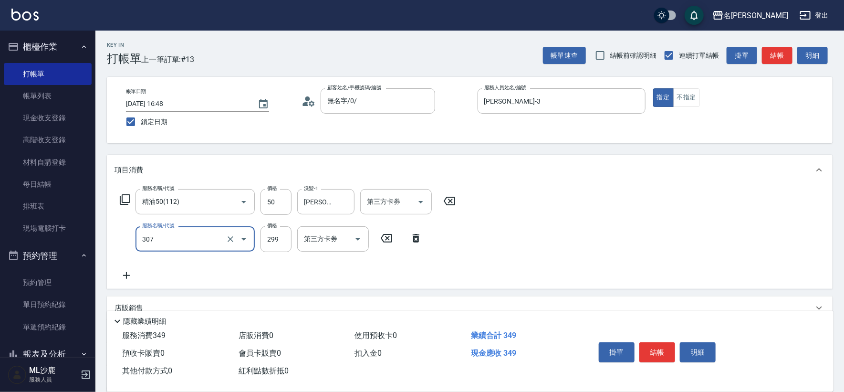
type input "剪髮(307)"
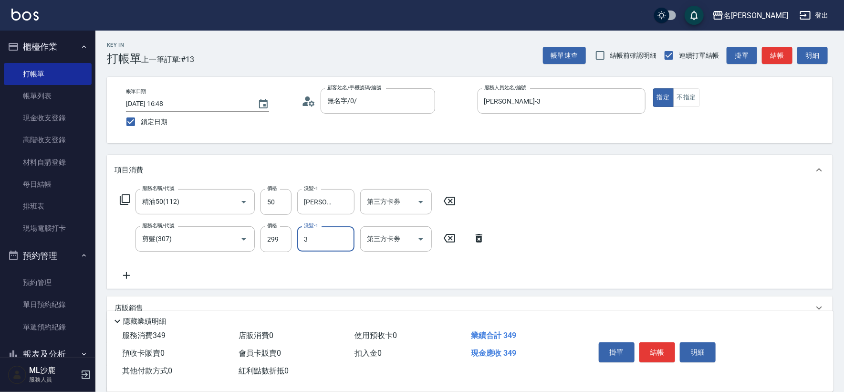
type input "[PERSON_NAME]-3"
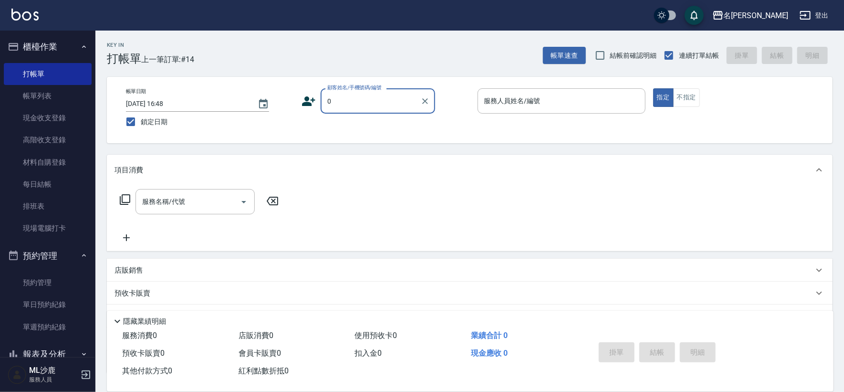
type input "無名字/0/"
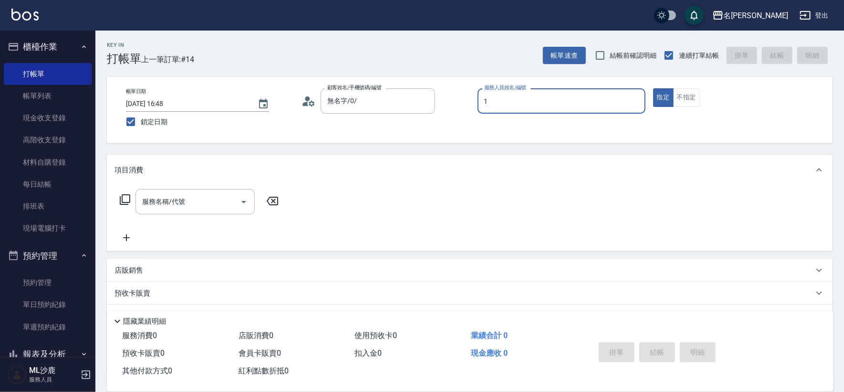
type input "[PERSON_NAME]1"
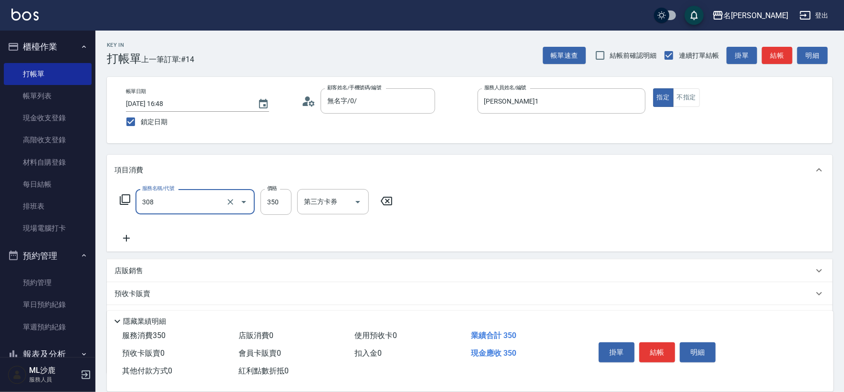
type input "洗+剪(308)"
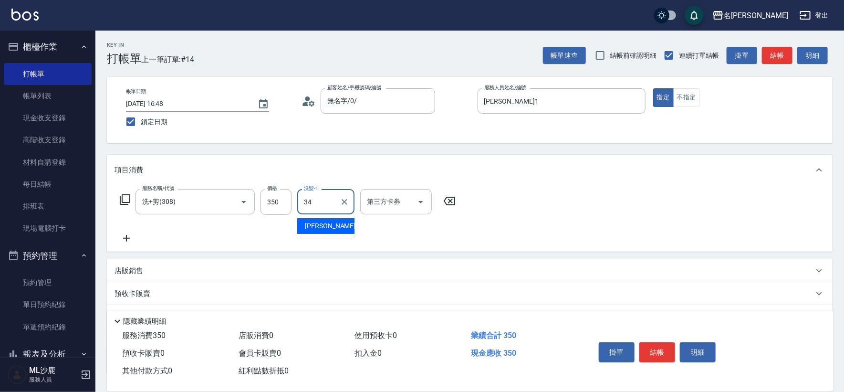
type input "[PERSON_NAME]-34"
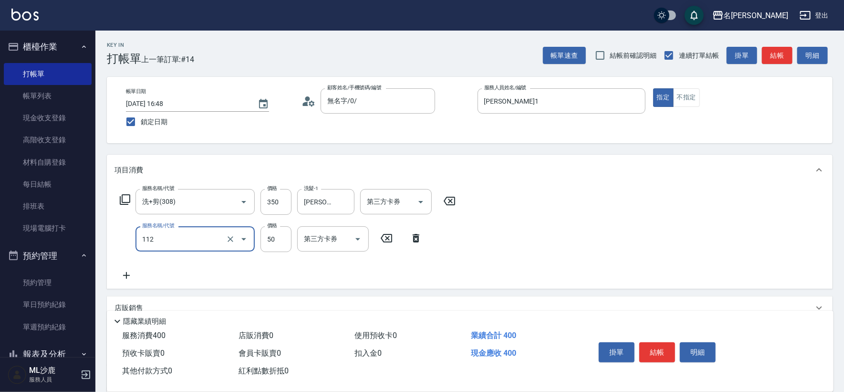
type input "精油50(112)"
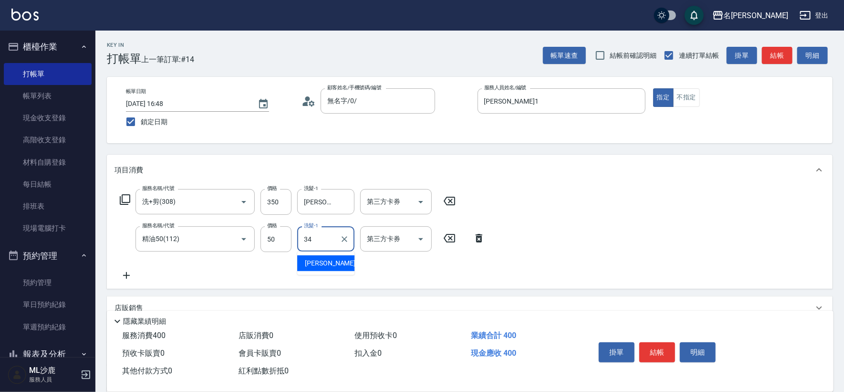
type input "[PERSON_NAME]-34"
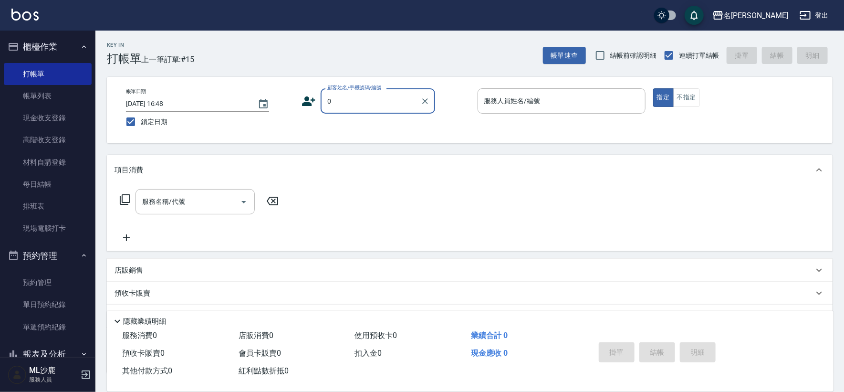
type input "無名字/0/"
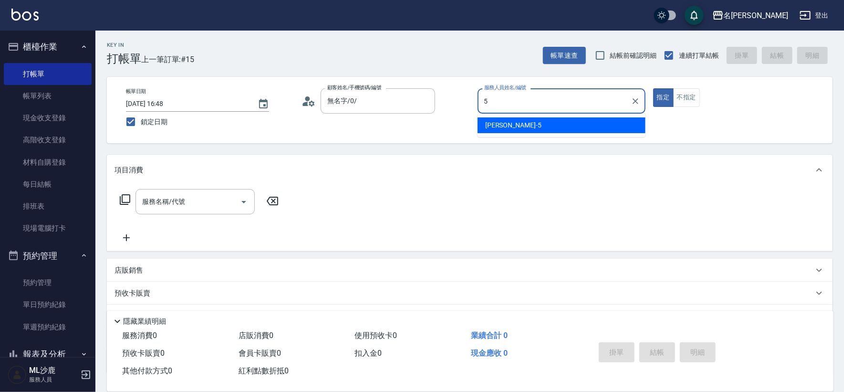
type input "[PERSON_NAME]-5"
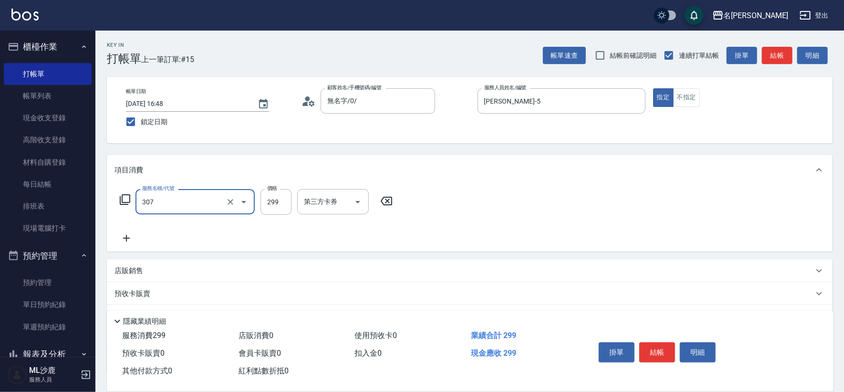
type input "剪髮(307)"
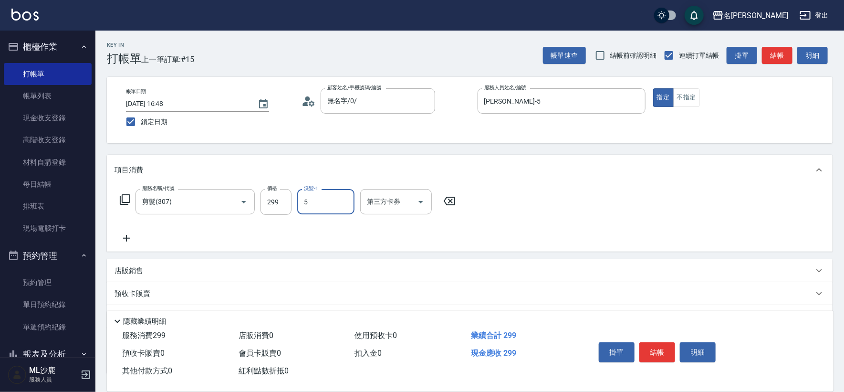
type input "[PERSON_NAME]-5"
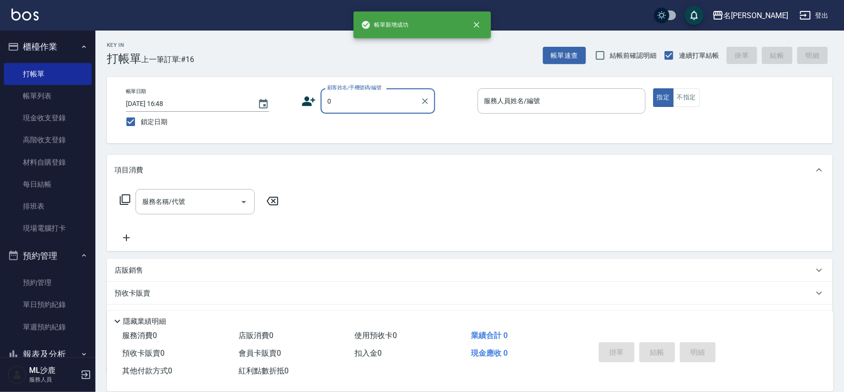
type input "無名字/0/"
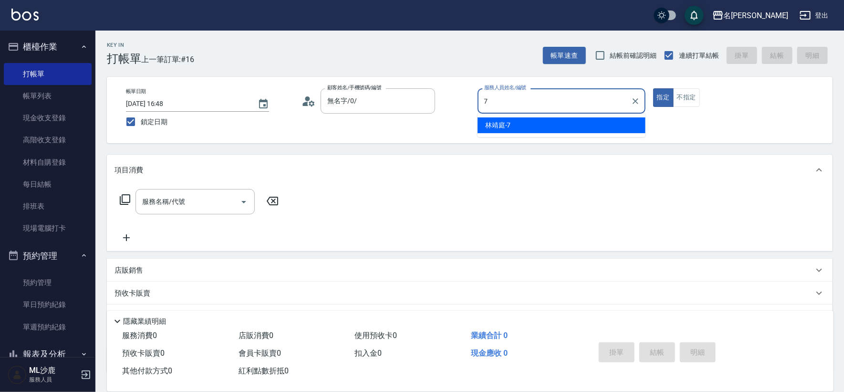
type input "[PERSON_NAME]-7"
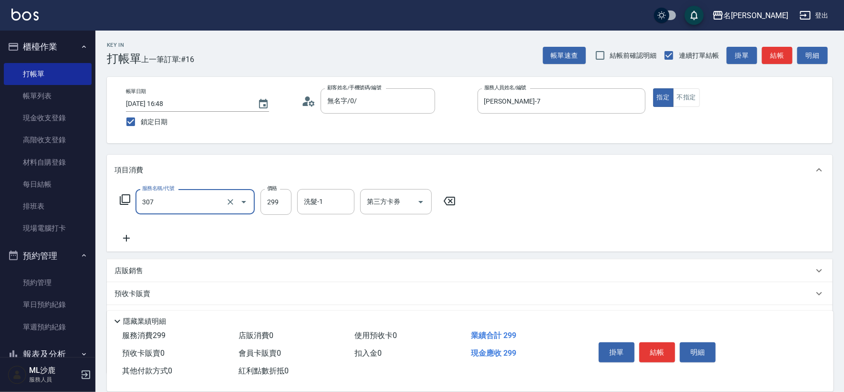
type input "剪髮(307)"
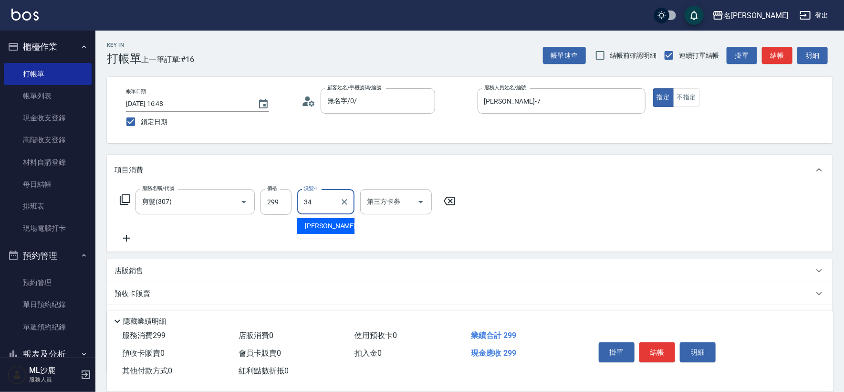
type input "[PERSON_NAME]-34"
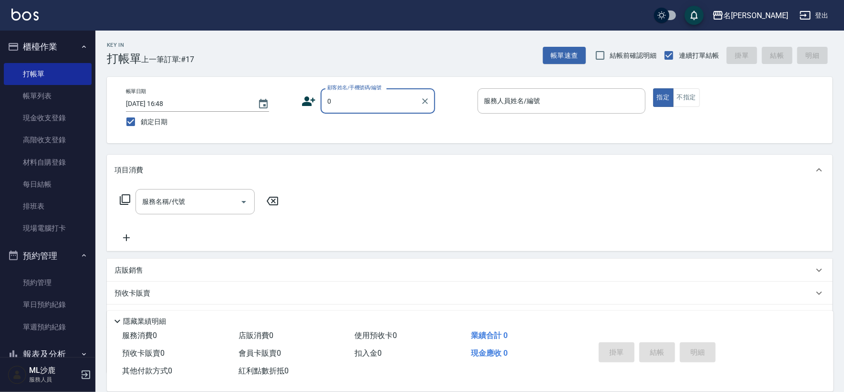
type input "無名字/0/"
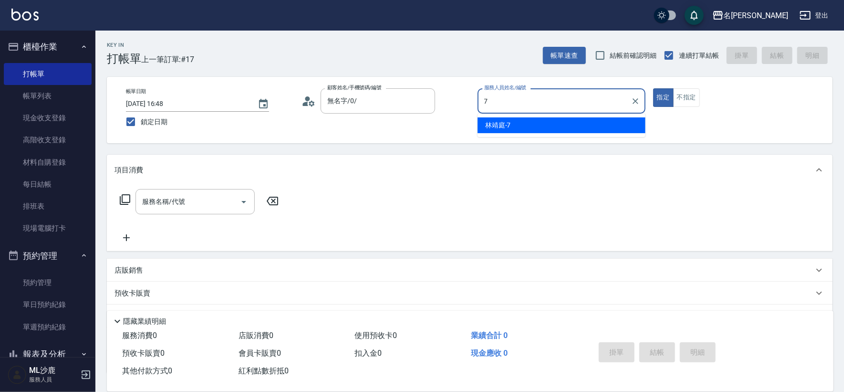
type input "[PERSON_NAME]-7"
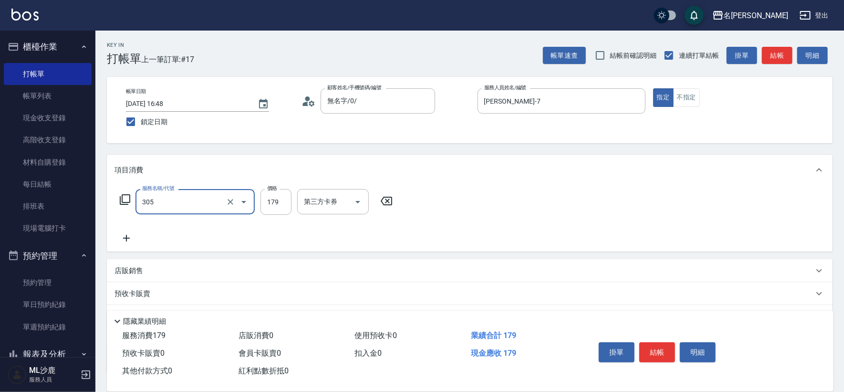
type input "剪髮(305)"
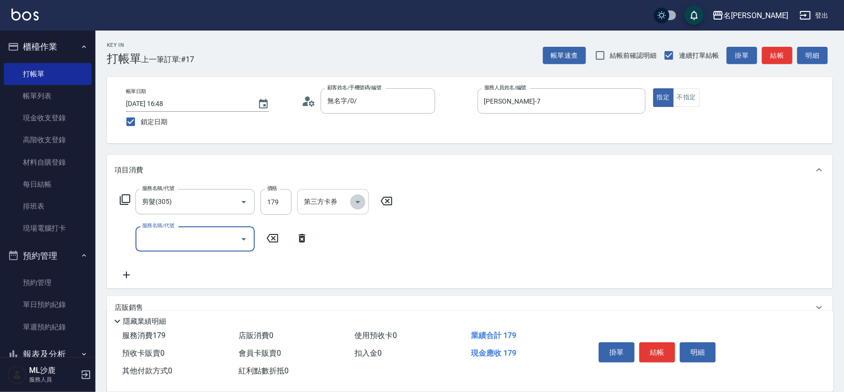
click at [358, 204] on icon "Open" at bounding box center [357, 201] width 11 height 11
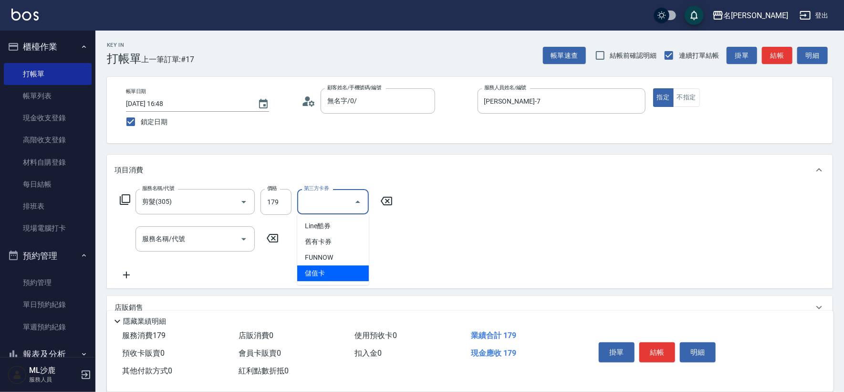
click at [335, 268] on span "儲值卡" at bounding box center [333, 273] width 72 height 16
type input "儲值卡"
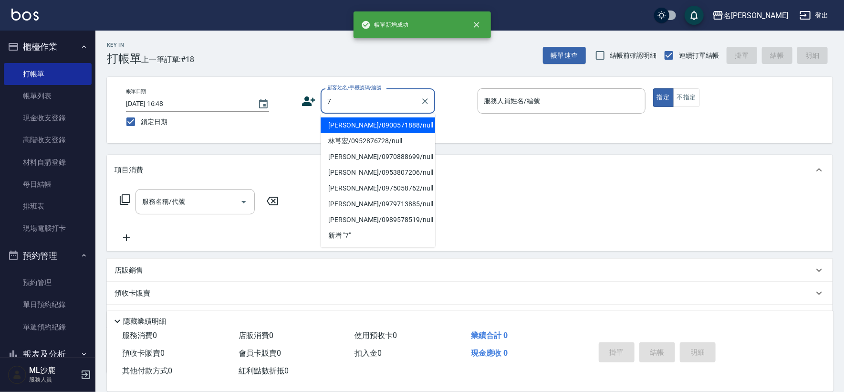
type input "[PERSON_NAME]/0900571888/null"
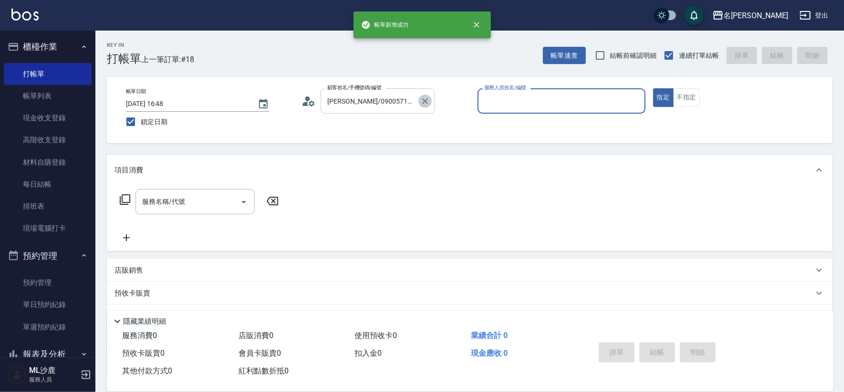
click at [424, 100] on icon "Clear" at bounding box center [425, 101] width 6 height 6
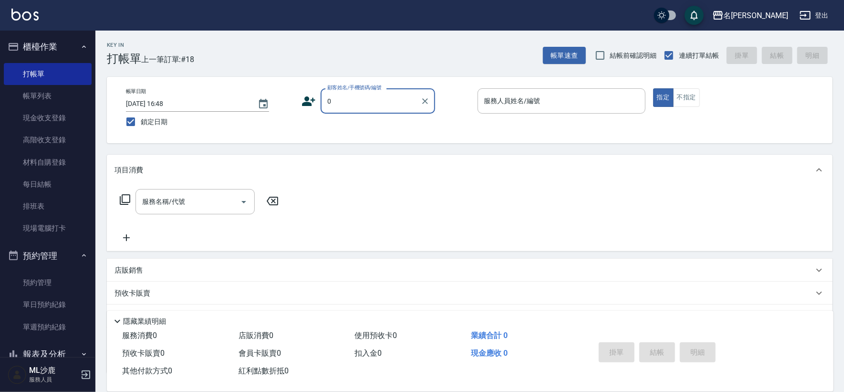
type input "[PERSON_NAME]/0900571888/null"
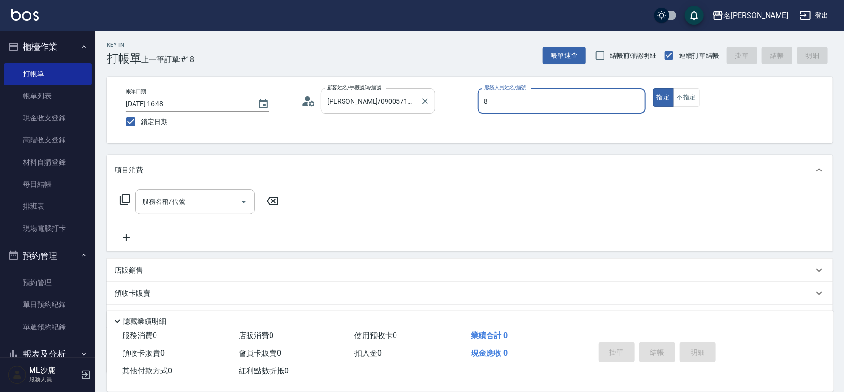
type input "87"
type input "無名字/0/"
type input "8"
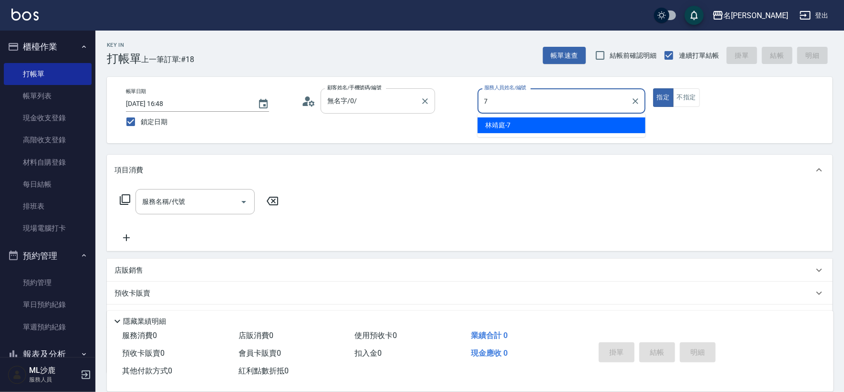
type input "[PERSON_NAME]-7"
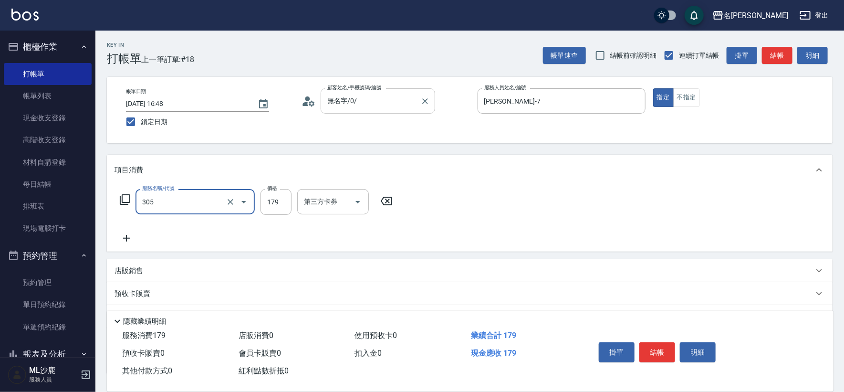
type input "剪髮(305)"
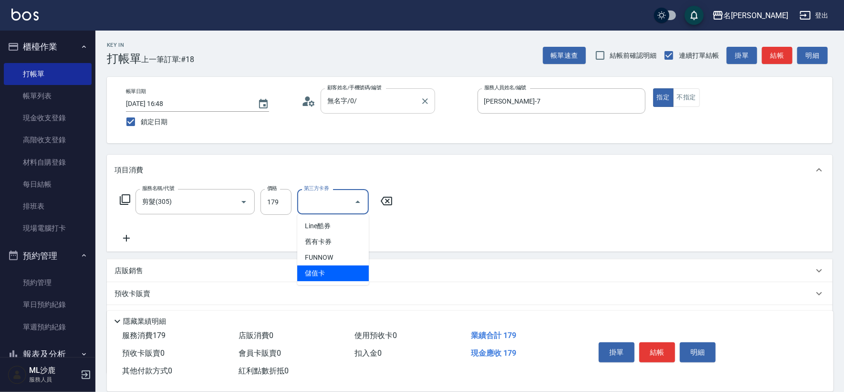
type input "儲值卡"
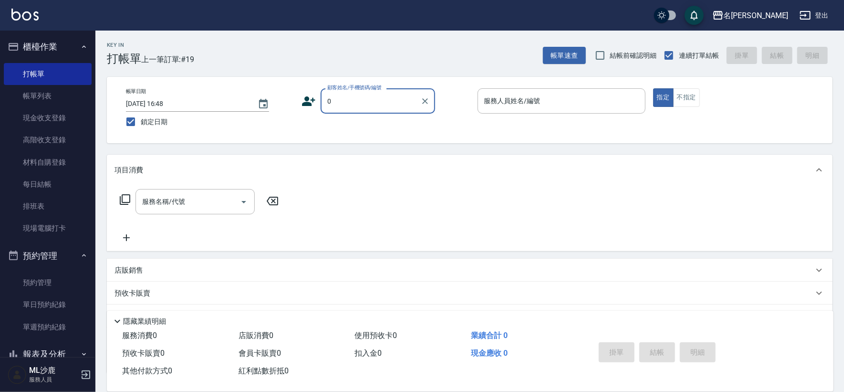
type input "無名字/0/"
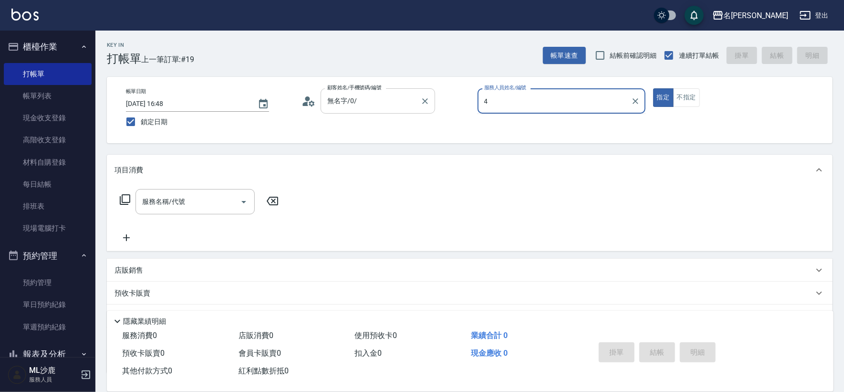
type input "4"
click at [653, 88] on button "指定" at bounding box center [663, 97] width 21 height 19
drag, startPoint x: 557, startPoint y: 99, endPoint x: 554, endPoint y: 109, distance: 10.0
click at [557, 100] on input "服務人員姓名/編號" at bounding box center [561, 101] width 159 height 17
type input "[PERSON_NAME]-5"
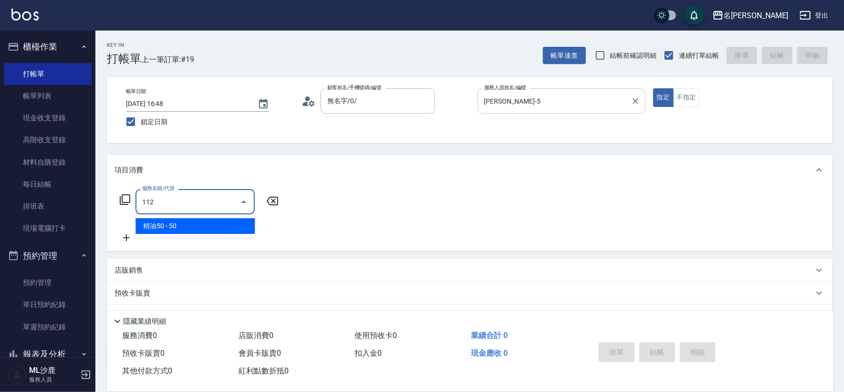
type input "精油50(112)"
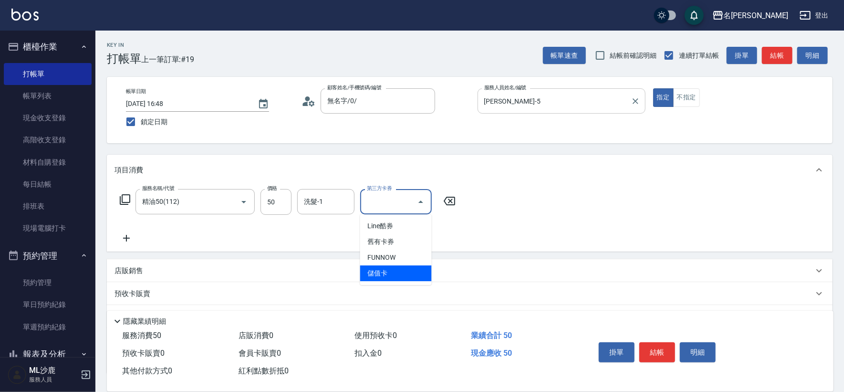
type input "儲值卡"
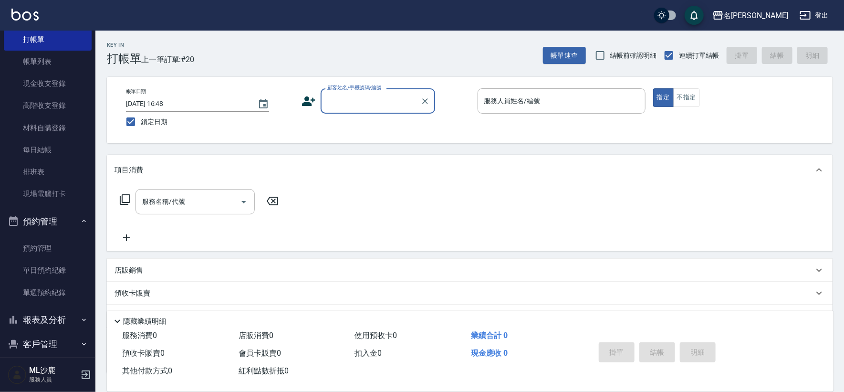
scroll to position [94, 0]
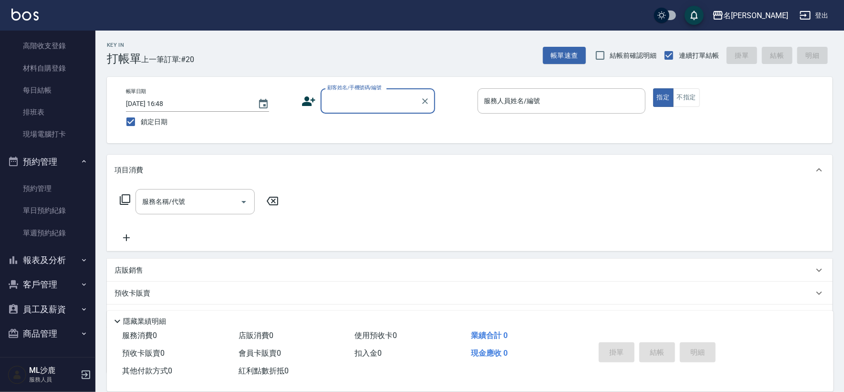
click at [49, 261] on button "報表及分析" at bounding box center [48, 260] width 88 height 25
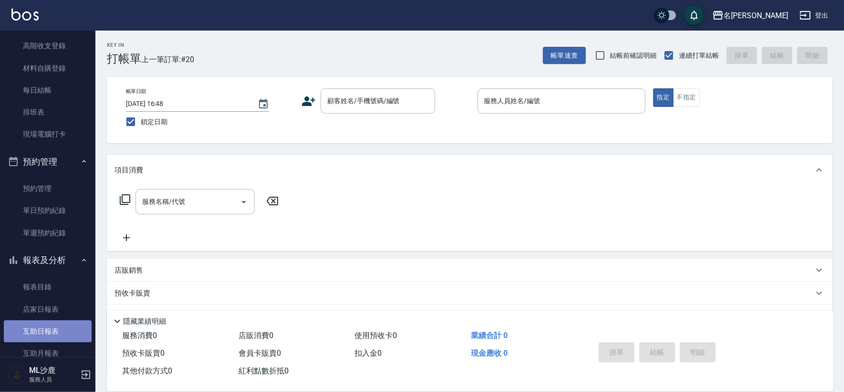
click at [49, 336] on link "互助日報表" at bounding box center [48, 331] width 88 height 22
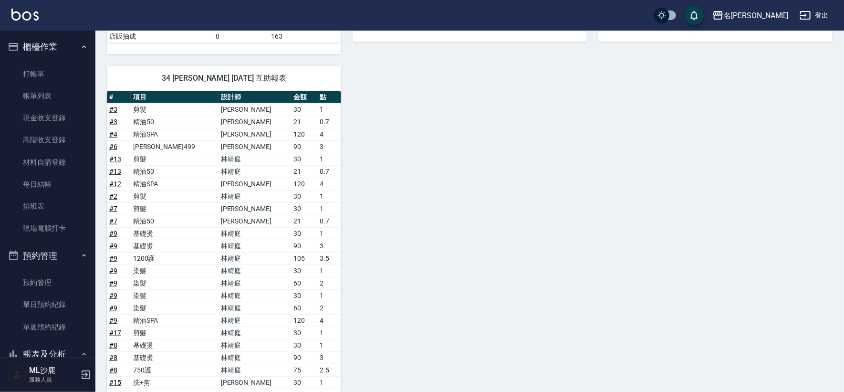
scroll to position [205, 0]
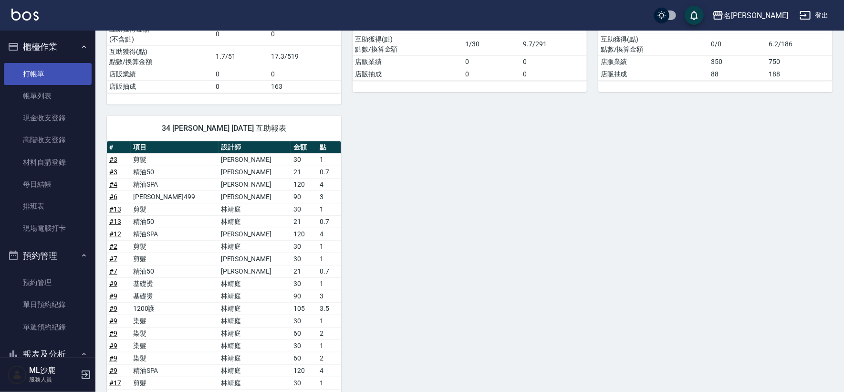
click at [61, 72] on link "打帳單" at bounding box center [48, 74] width 88 height 22
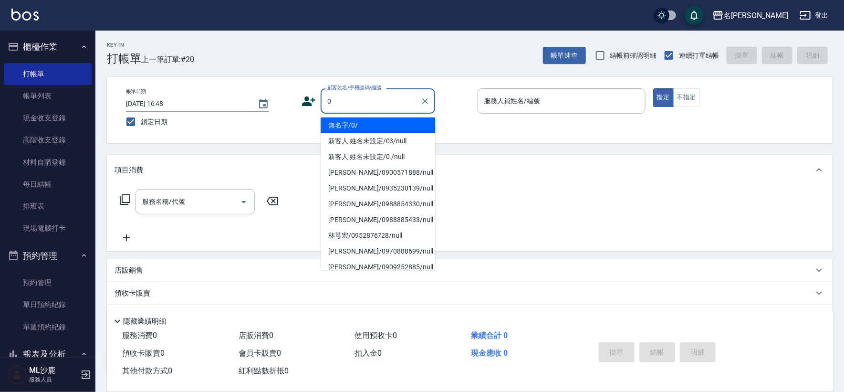
type input "無名字/0/"
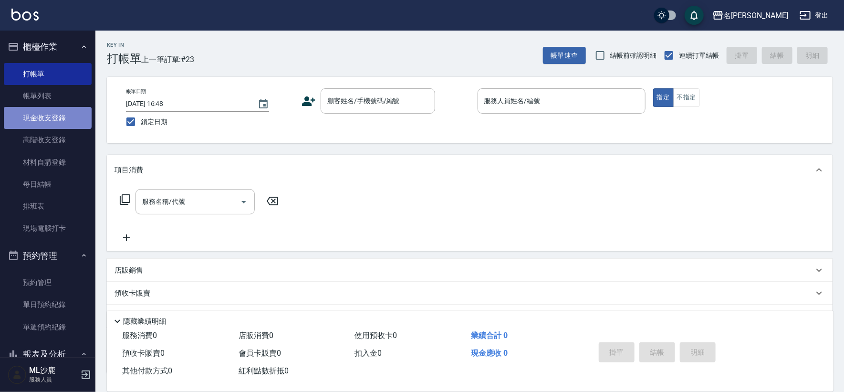
click at [47, 117] on link "現金收支登錄" at bounding box center [48, 118] width 88 height 22
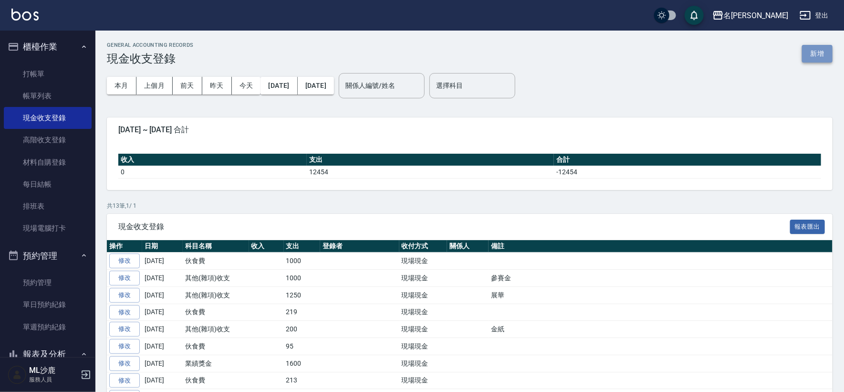
click at [819, 59] on button "新增" at bounding box center [817, 54] width 31 height 18
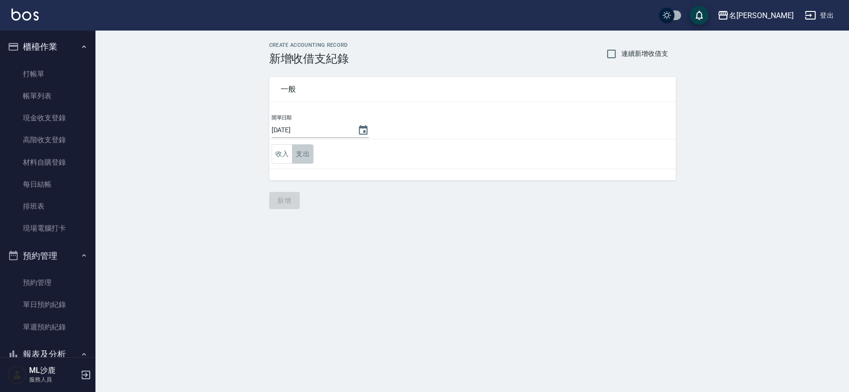
click at [300, 157] on button "支出" at bounding box center [302, 154] width 21 height 20
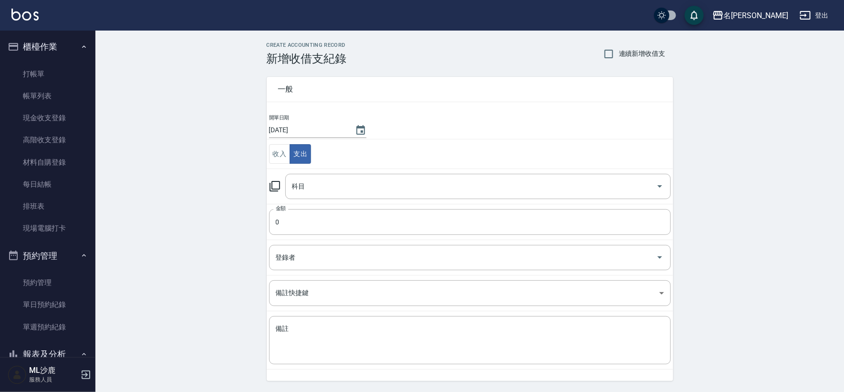
click at [322, 188] on input "科目" at bounding box center [471, 186] width 363 height 17
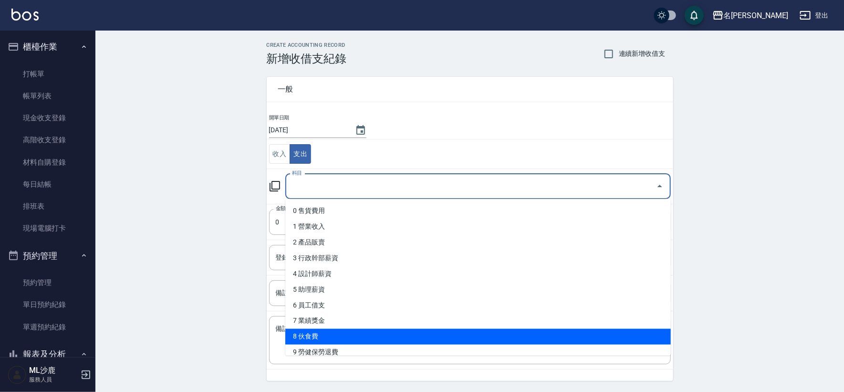
click at [312, 333] on li "8 伙食費" at bounding box center [478, 337] width 386 height 16
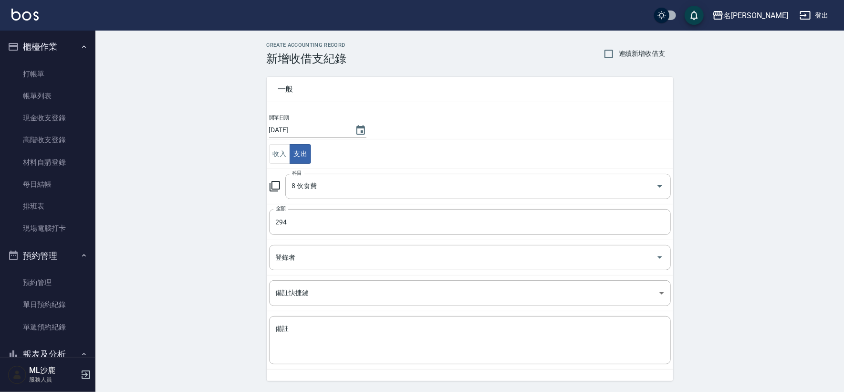
click at [222, 245] on div "CREATE ACCOUNTING RECORD 新增收借支紀錄 連續新增收借支 一般 開單日期 [DATE] 收入 支出 科目 8 伙食費 科目 金額 29…" at bounding box center [469, 226] width 749 height 391
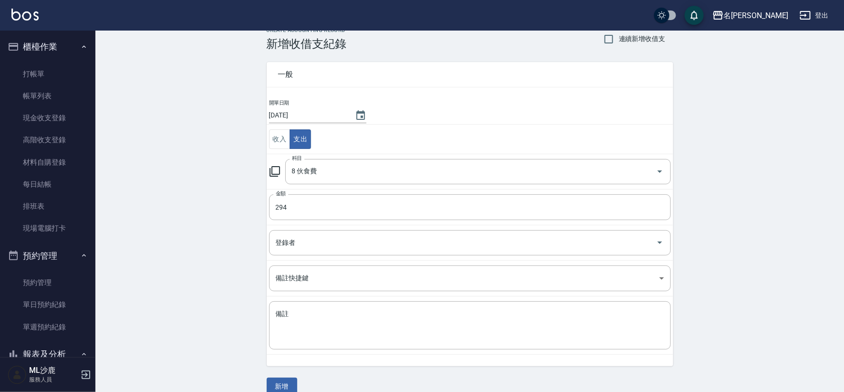
scroll to position [29, 0]
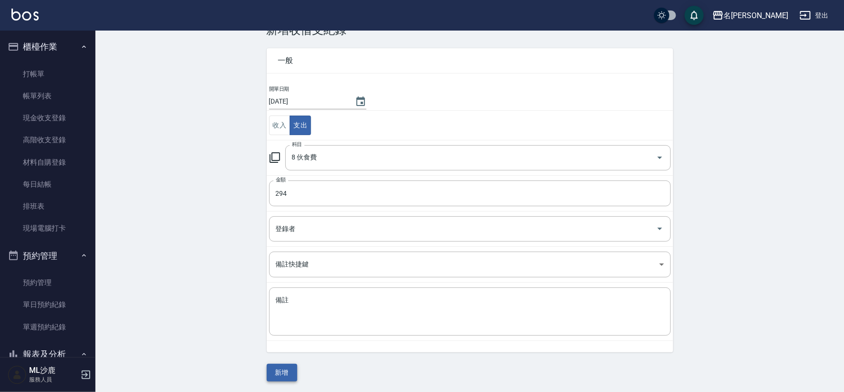
click at [286, 368] on button "新增" at bounding box center [282, 373] width 31 height 18
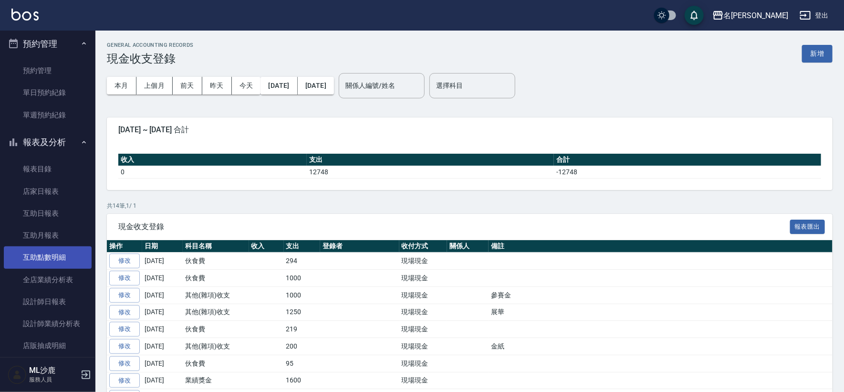
scroll to position [265, 0]
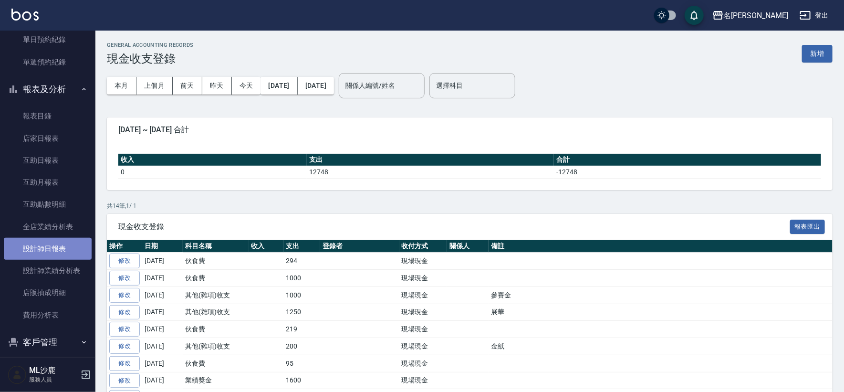
click at [53, 250] on link "設計師日報表" at bounding box center [48, 249] width 88 height 22
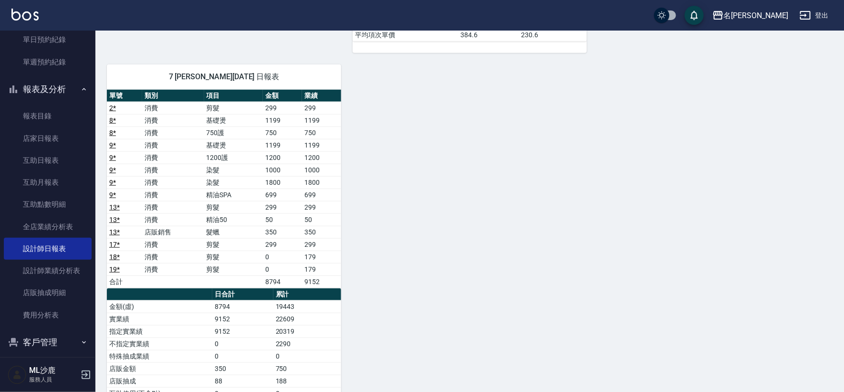
scroll to position [265, 0]
